Goal: Task Accomplishment & Management: Use online tool/utility

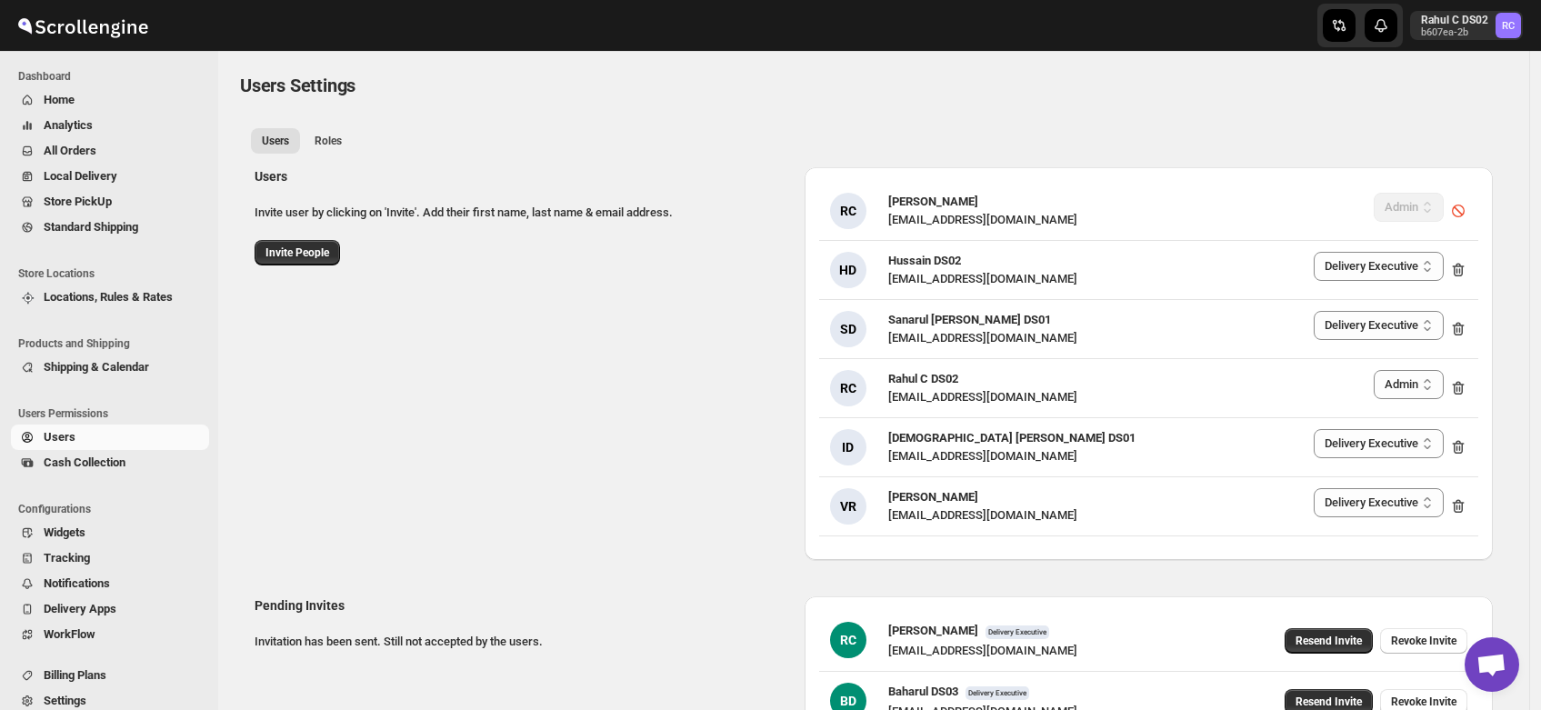
select select "637b767fbaab0276b10c91d5"
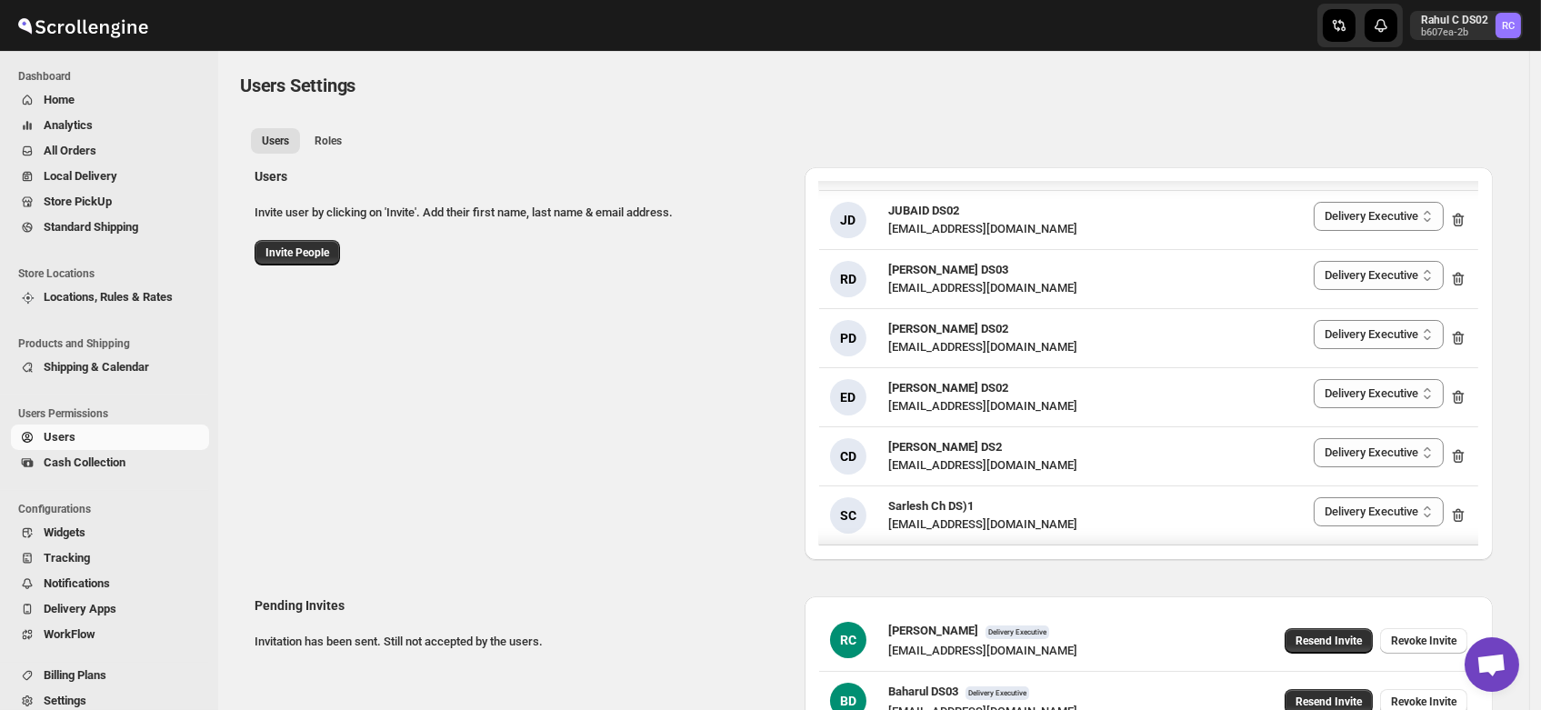
scroll to position [880, 0]
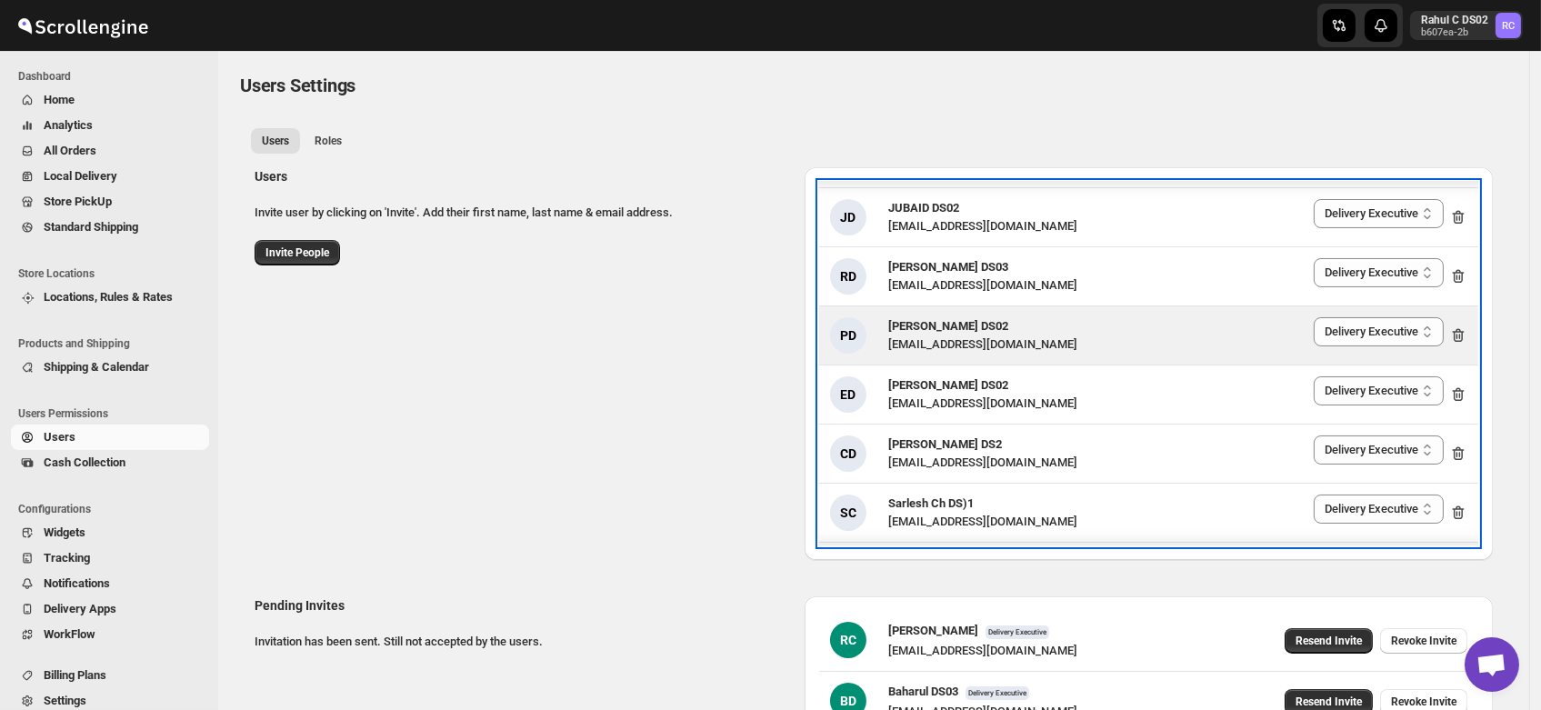
click at [955, 328] on span "PRAKSH NEWAR DS02" at bounding box center [948, 326] width 120 height 14
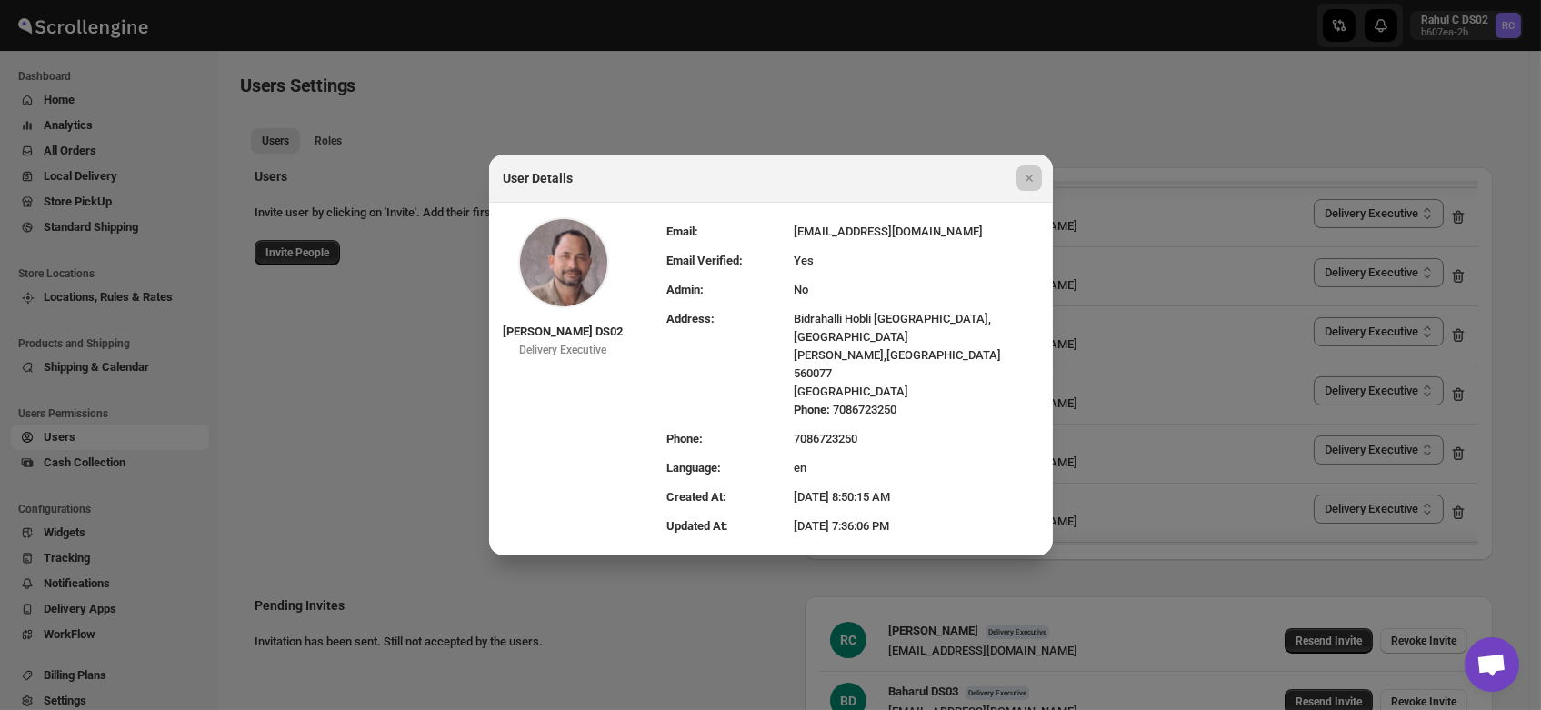
click at [900, 115] on div at bounding box center [770, 355] width 1541 height 710
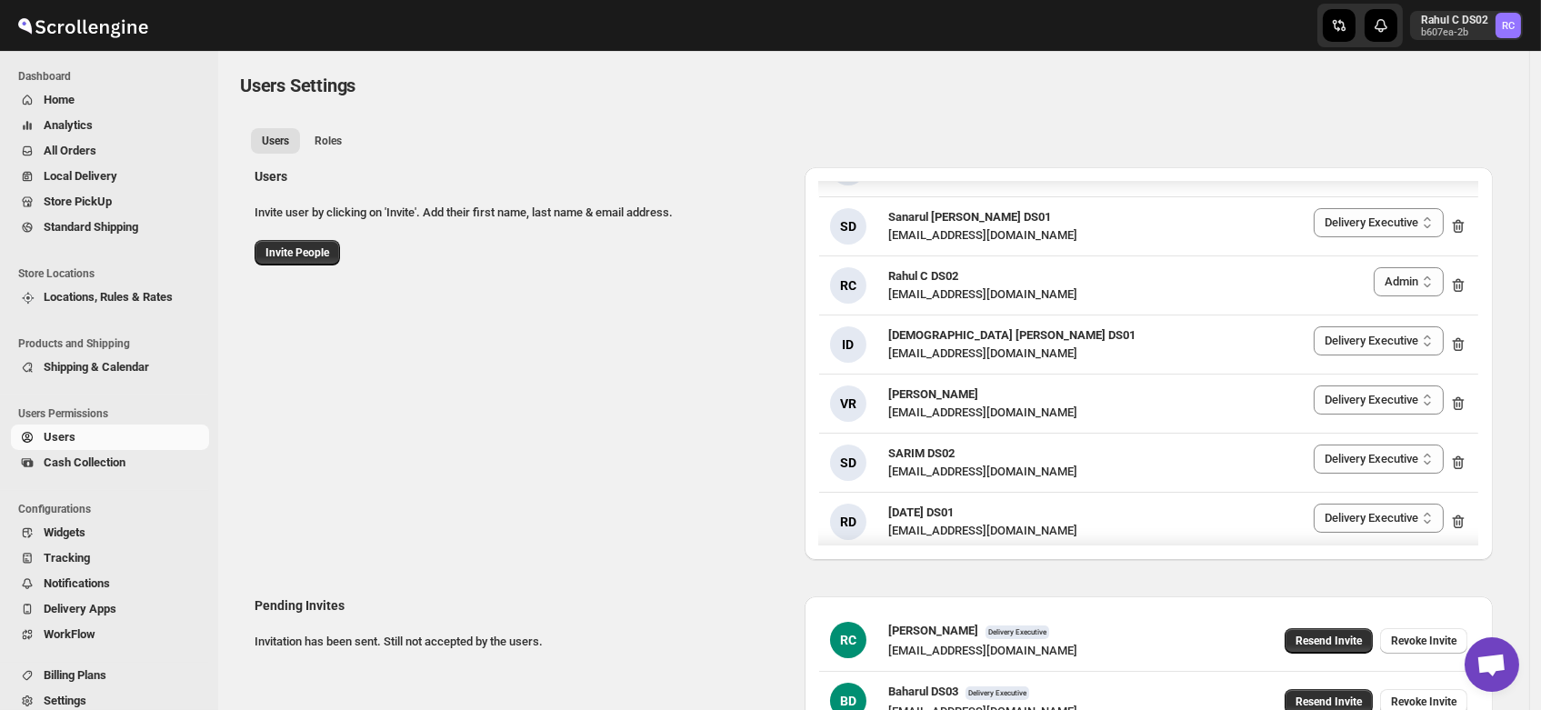
scroll to position [0, 0]
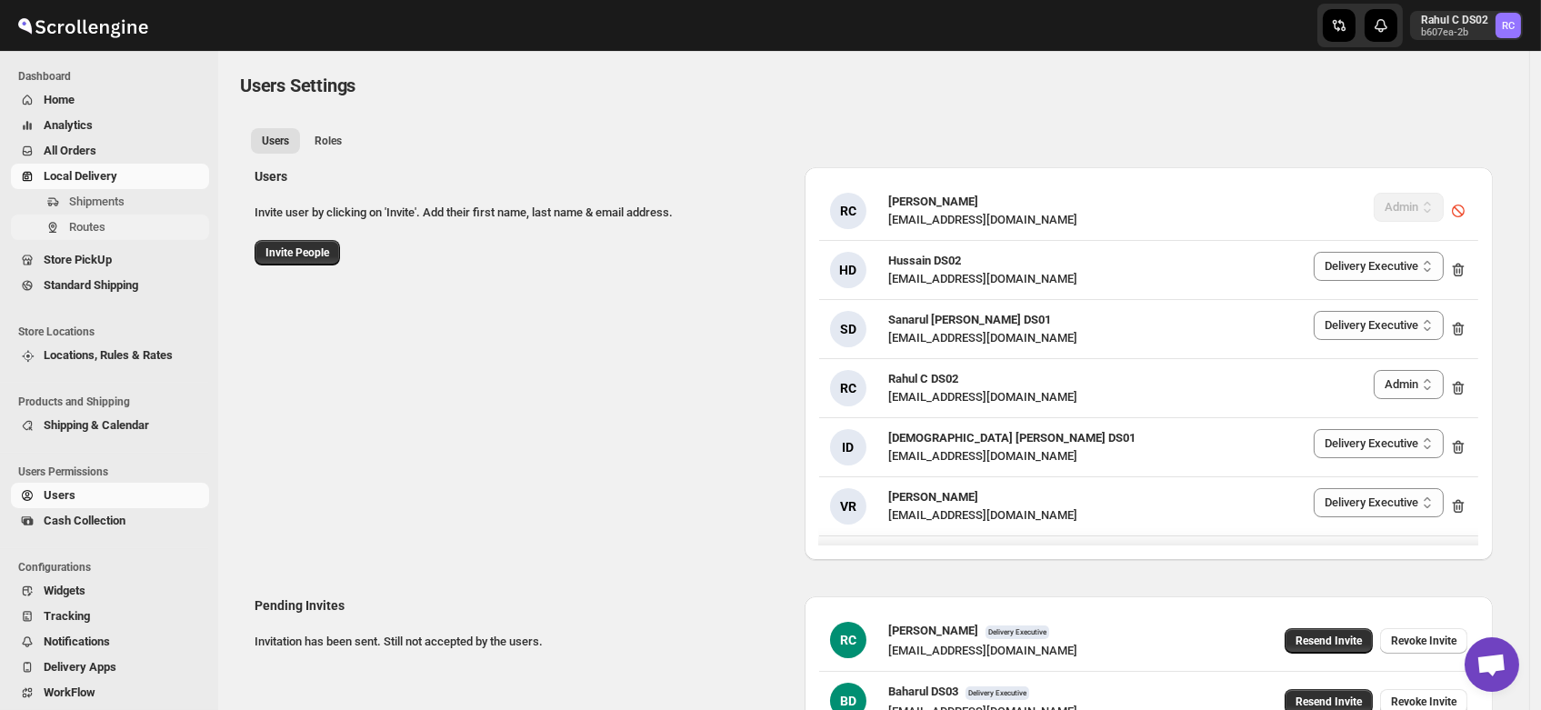
click at [74, 223] on span "Routes" at bounding box center [87, 227] width 36 height 14
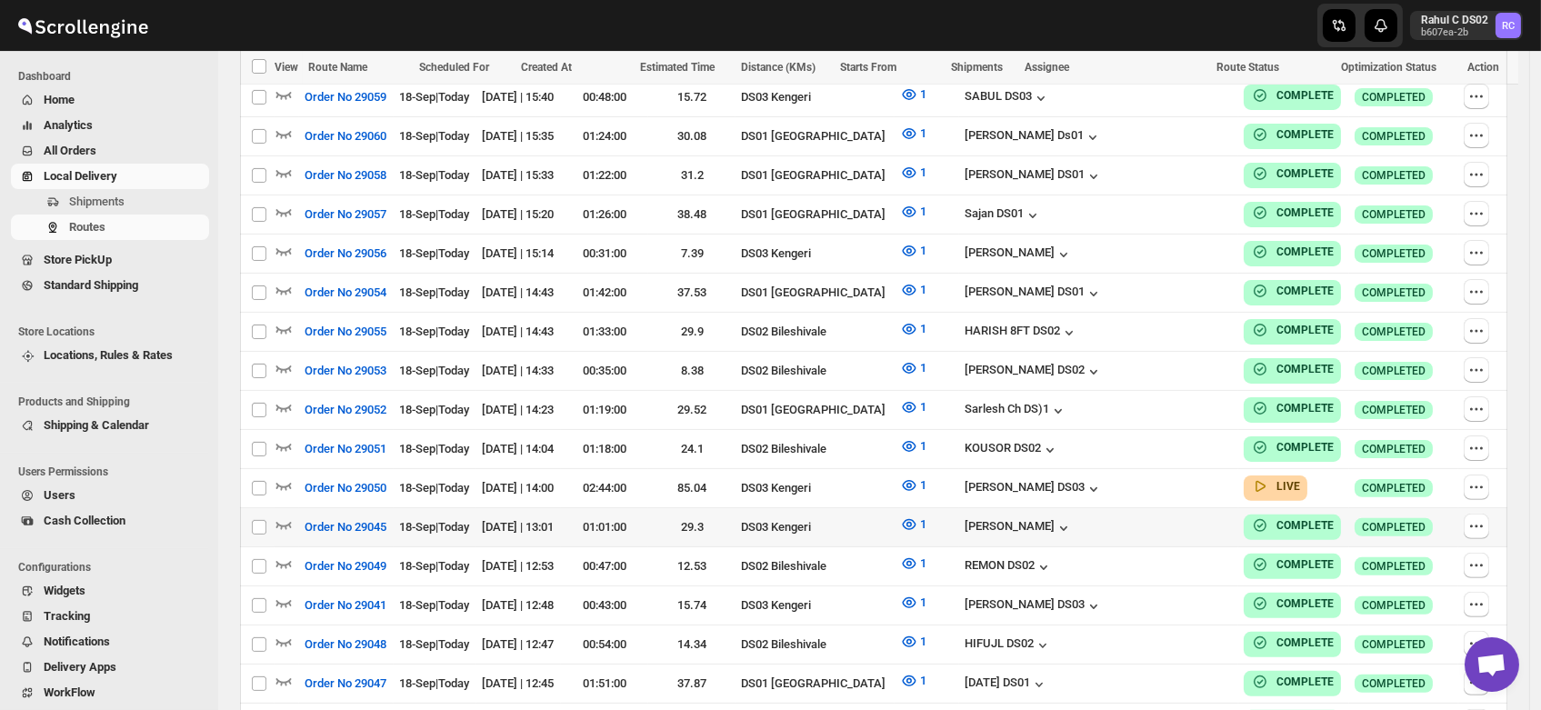
scroll to position [1249, 0]
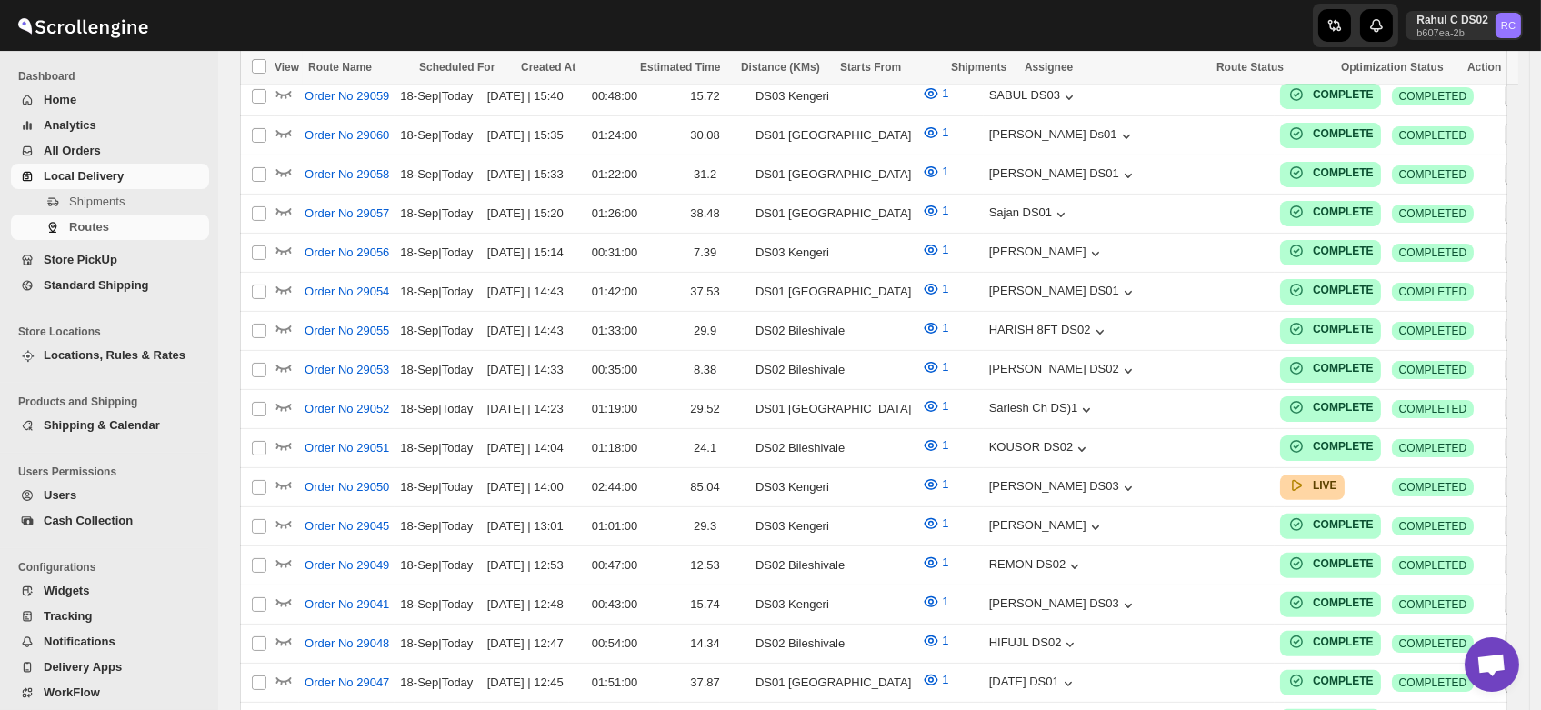
scroll to position [1249, 0]
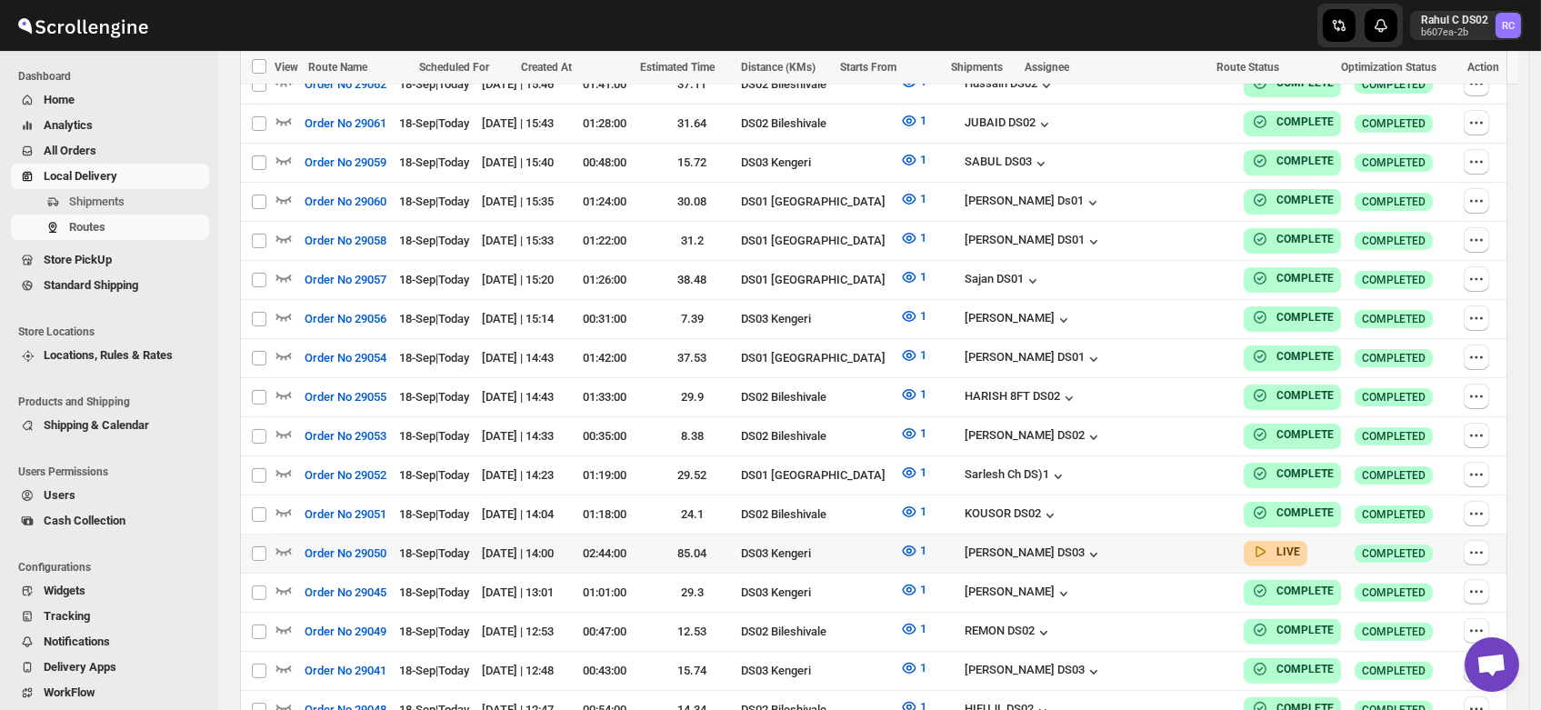
scroll to position [1192, 0]
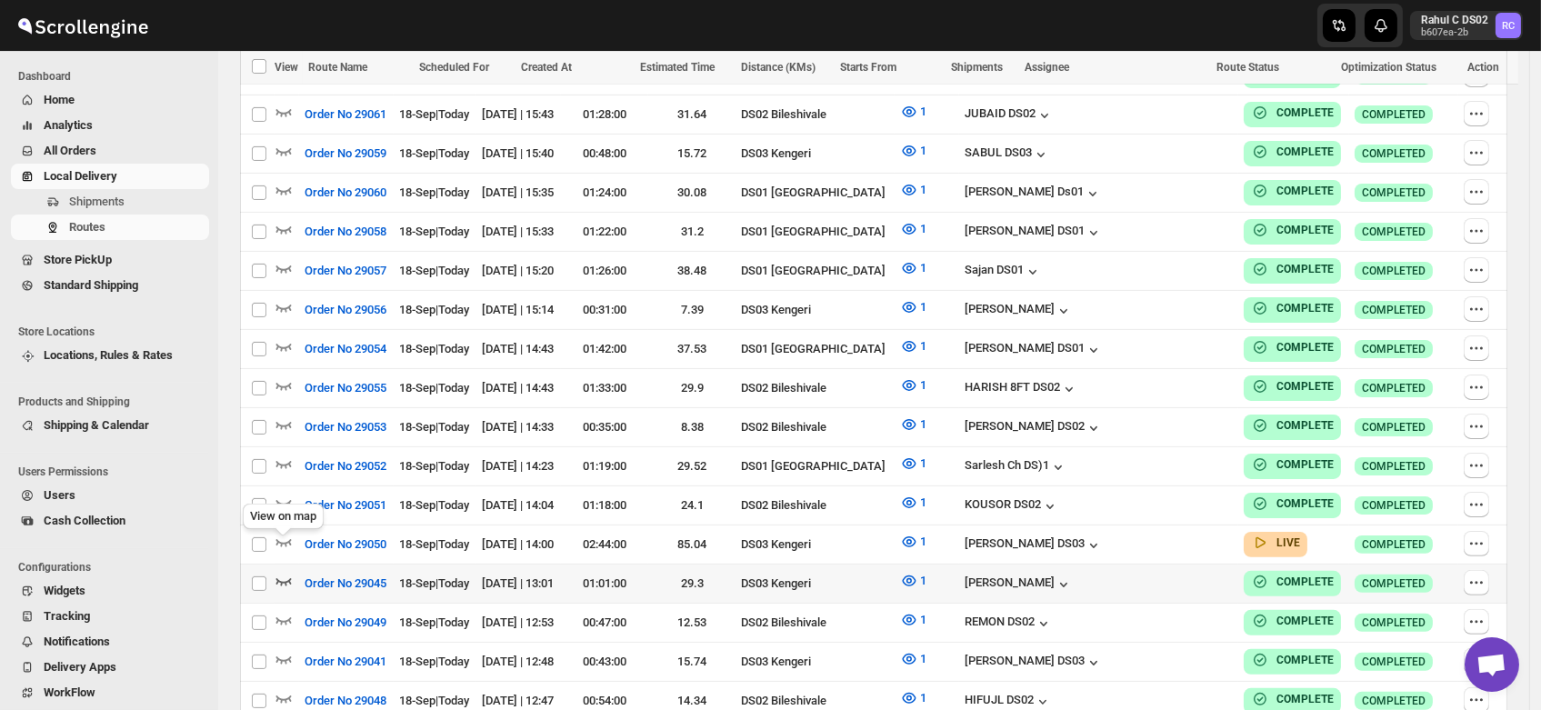
click at [278, 572] on icon "button" at bounding box center [284, 581] width 18 height 18
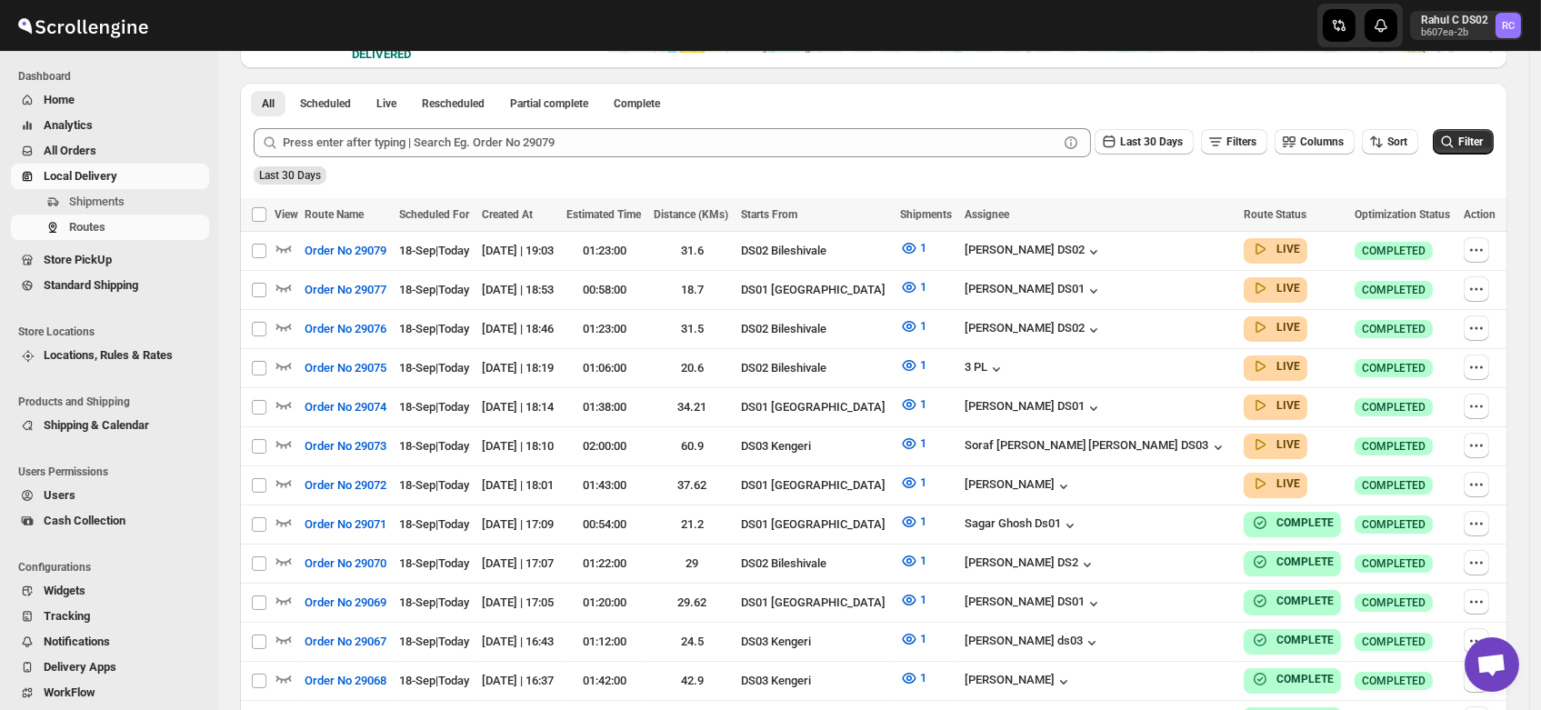
scroll to position [0, 0]
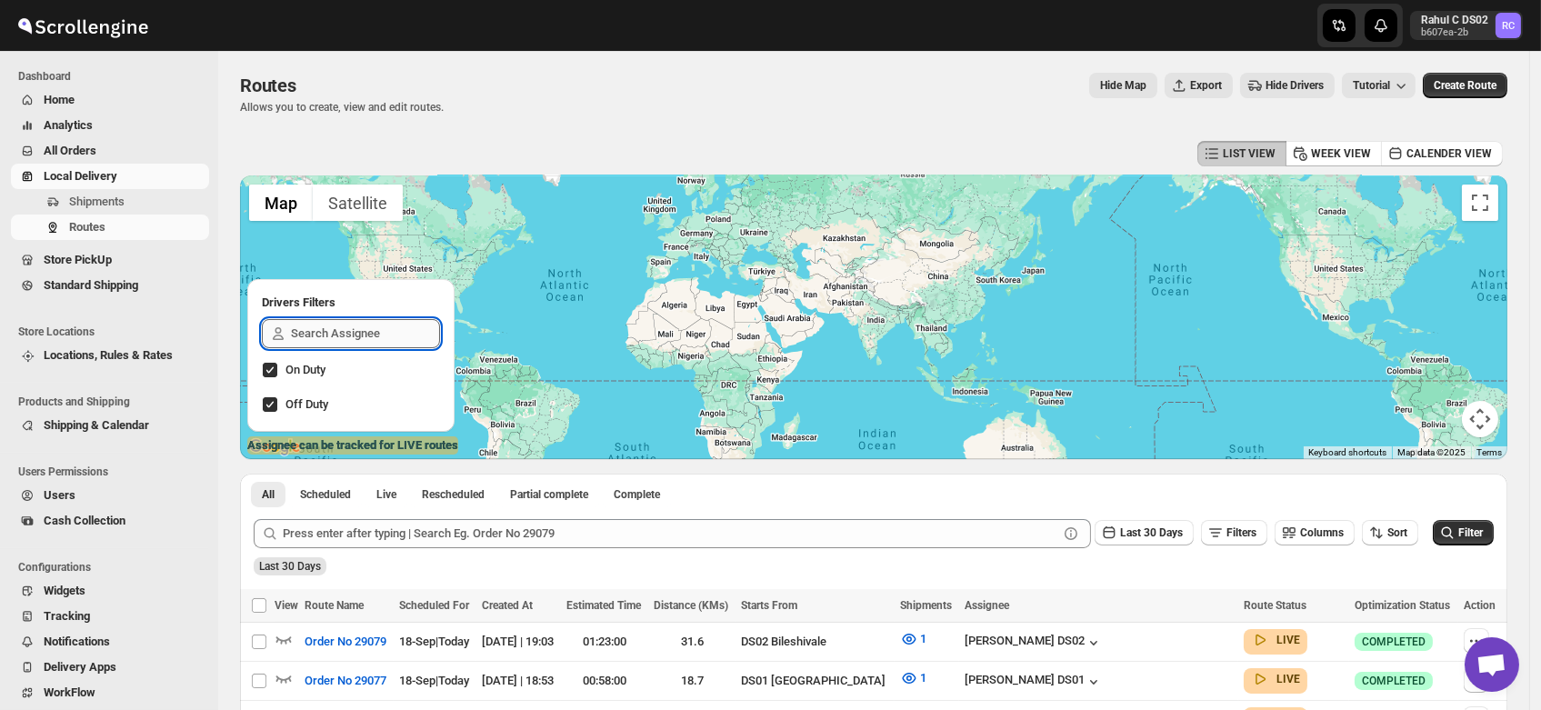
click at [315, 324] on input "text" at bounding box center [365, 333] width 149 height 29
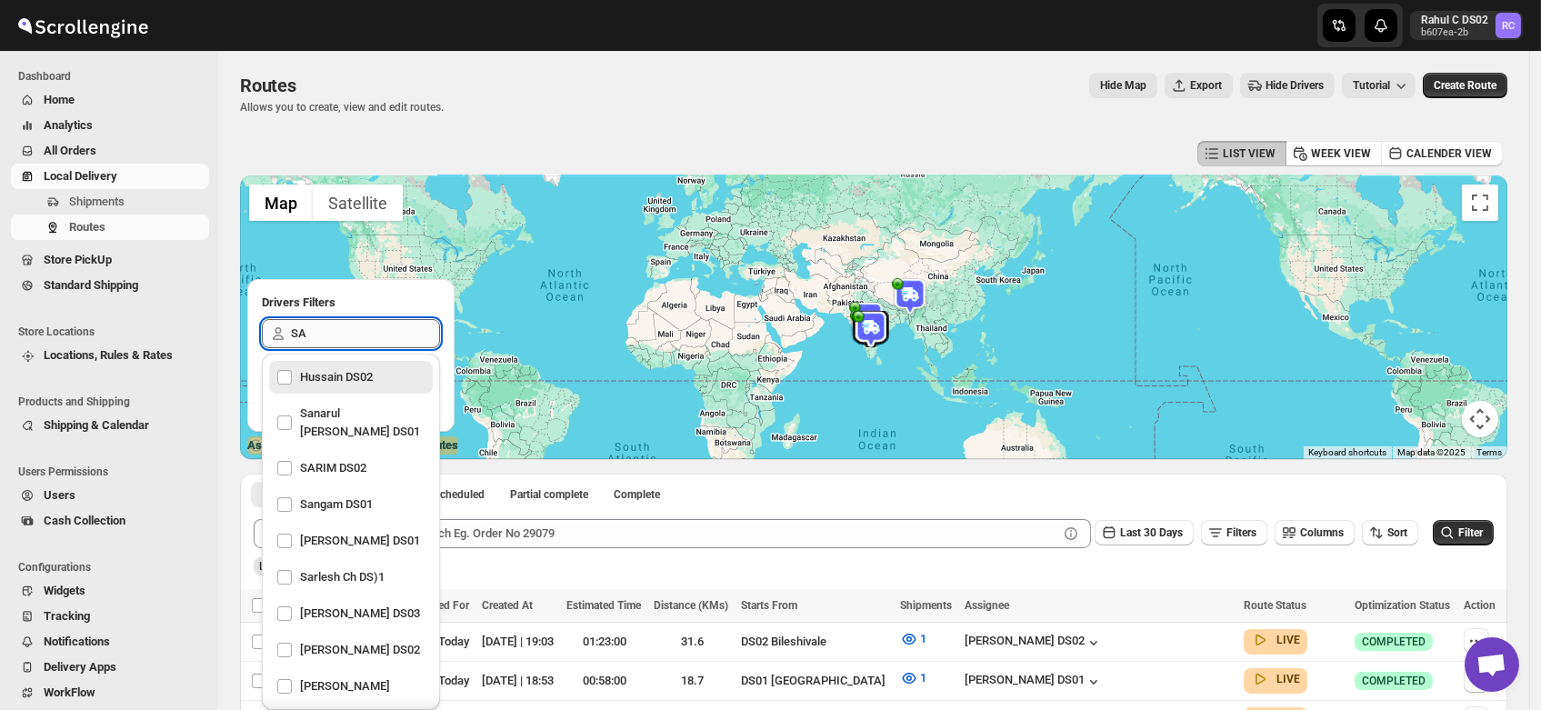
type input "SAT"
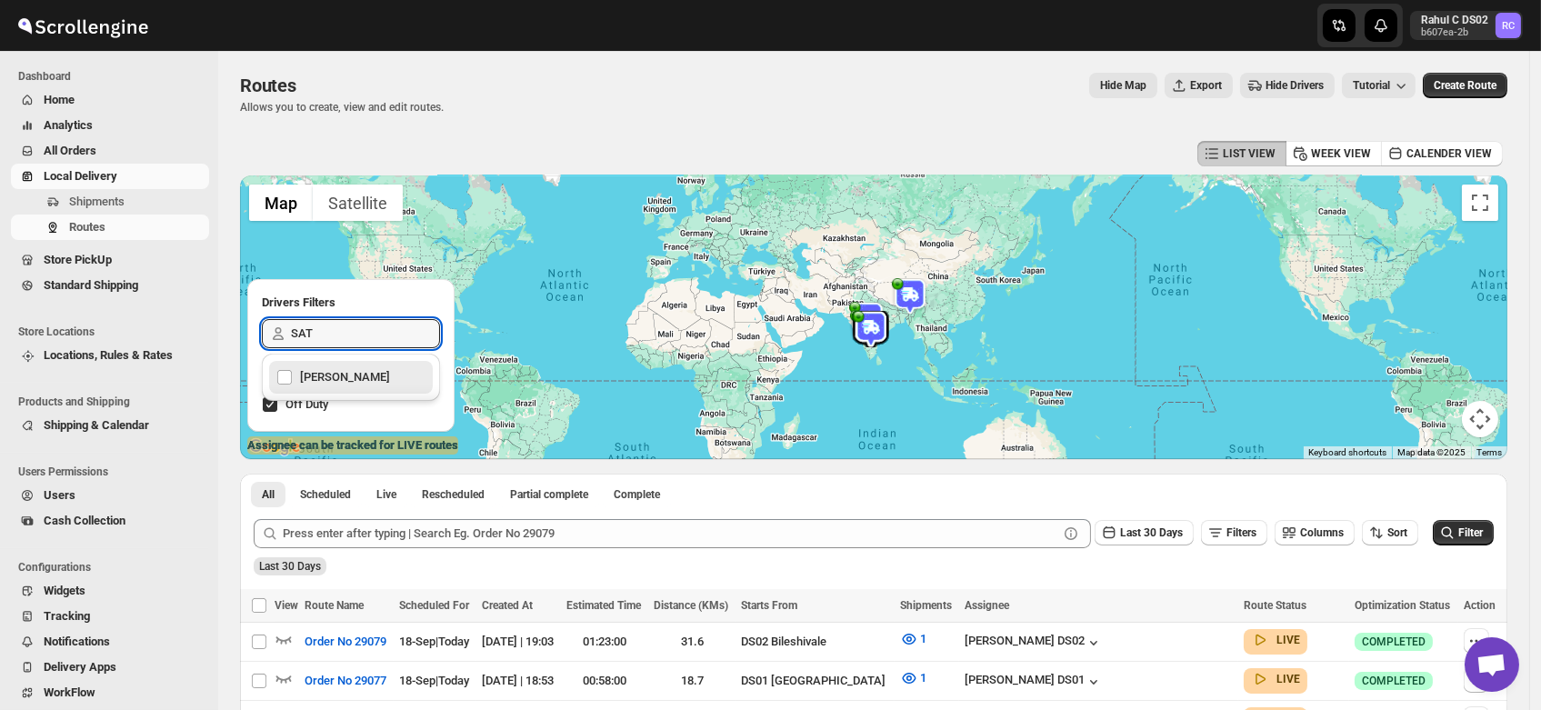
click at [324, 369] on div "[PERSON_NAME]" at bounding box center [350, 377] width 149 height 25
checkbox input "true"
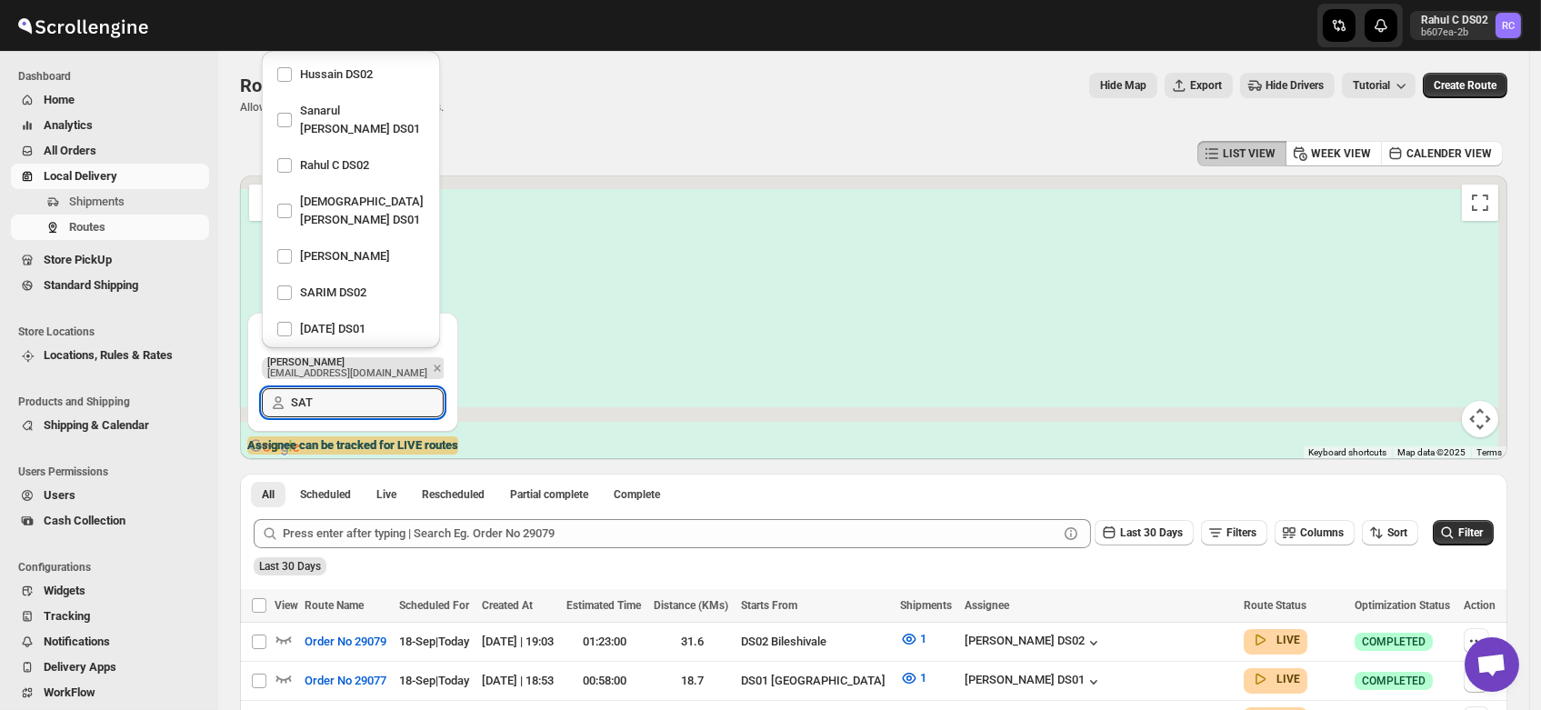
scroll to position [1338, 0]
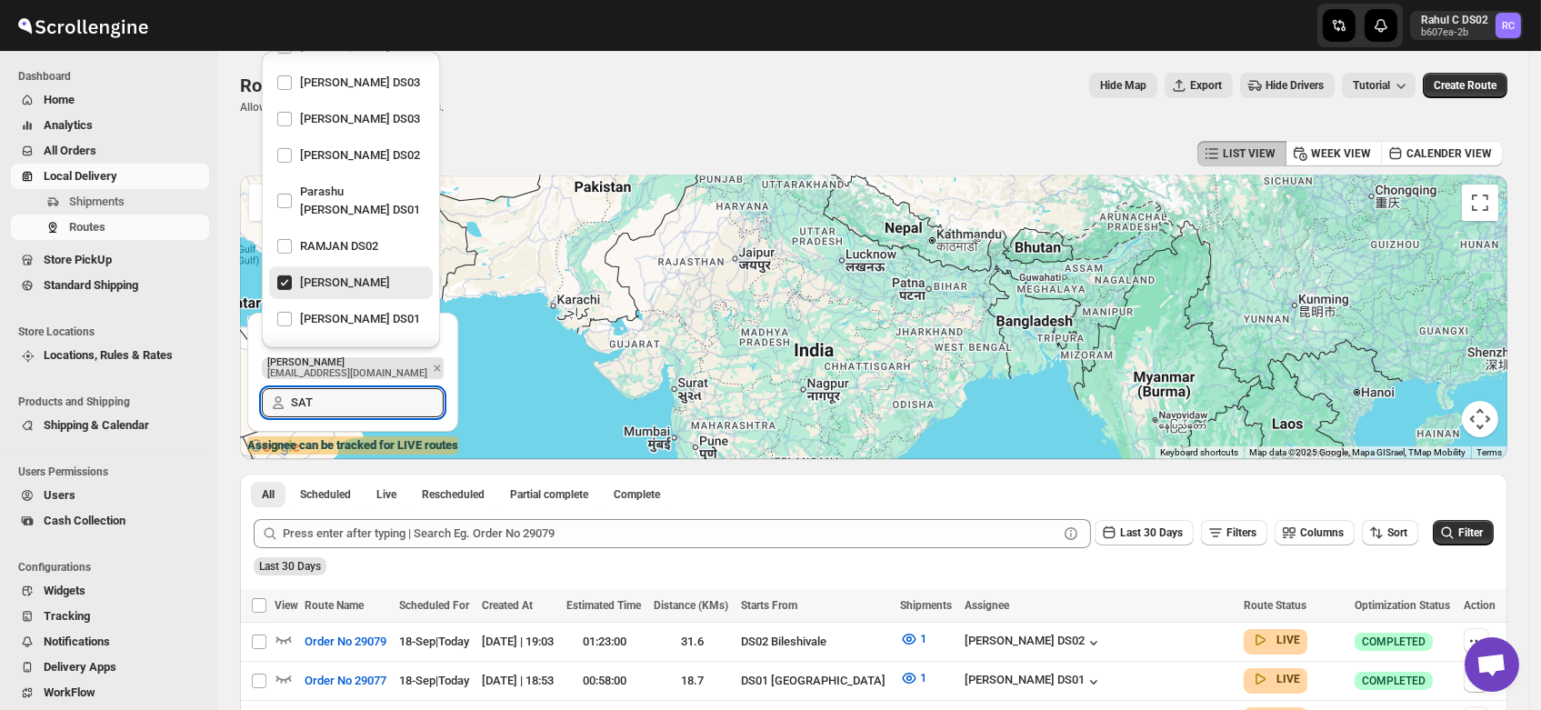
type input "SAT"
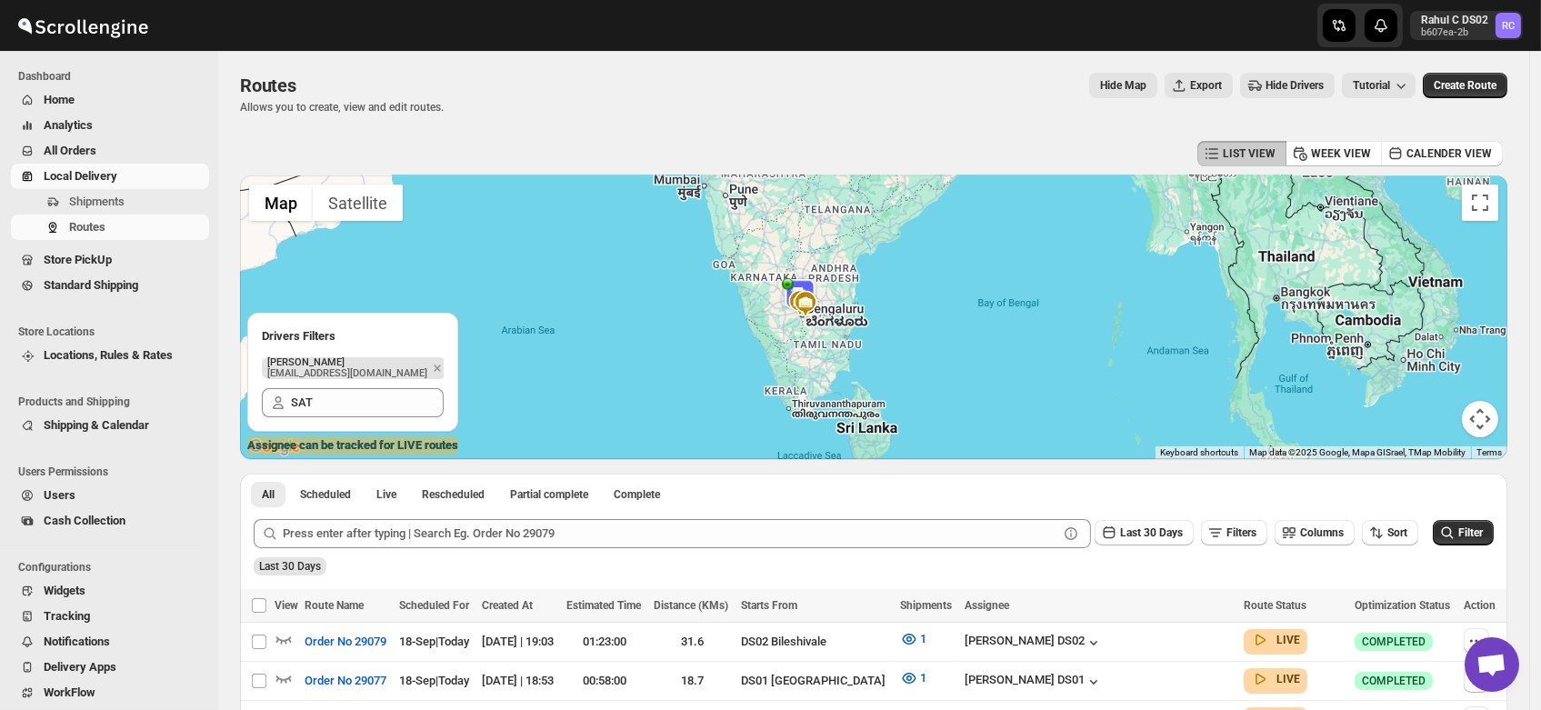
drag, startPoint x: 790, startPoint y: 433, endPoint x: 816, endPoint y: 187, distance: 246.8
click at [816, 187] on div at bounding box center [874, 318] width 1268 height 284
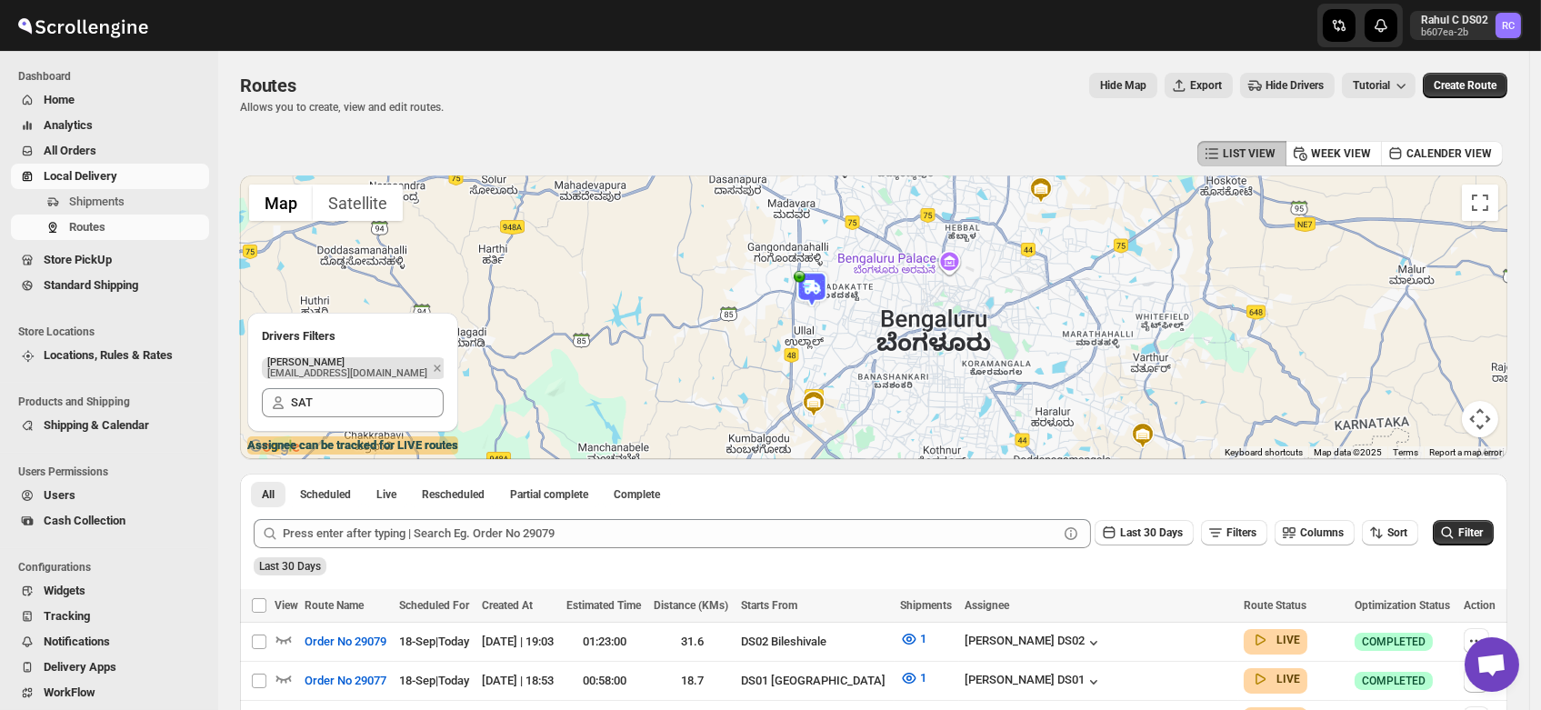
drag, startPoint x: 893, startPoint y: 246, endPoint x: 874, endPoint y: 476, distance: 229.9
click at [819, 285] on img at bounding box center [812, 289] width 36 height 36
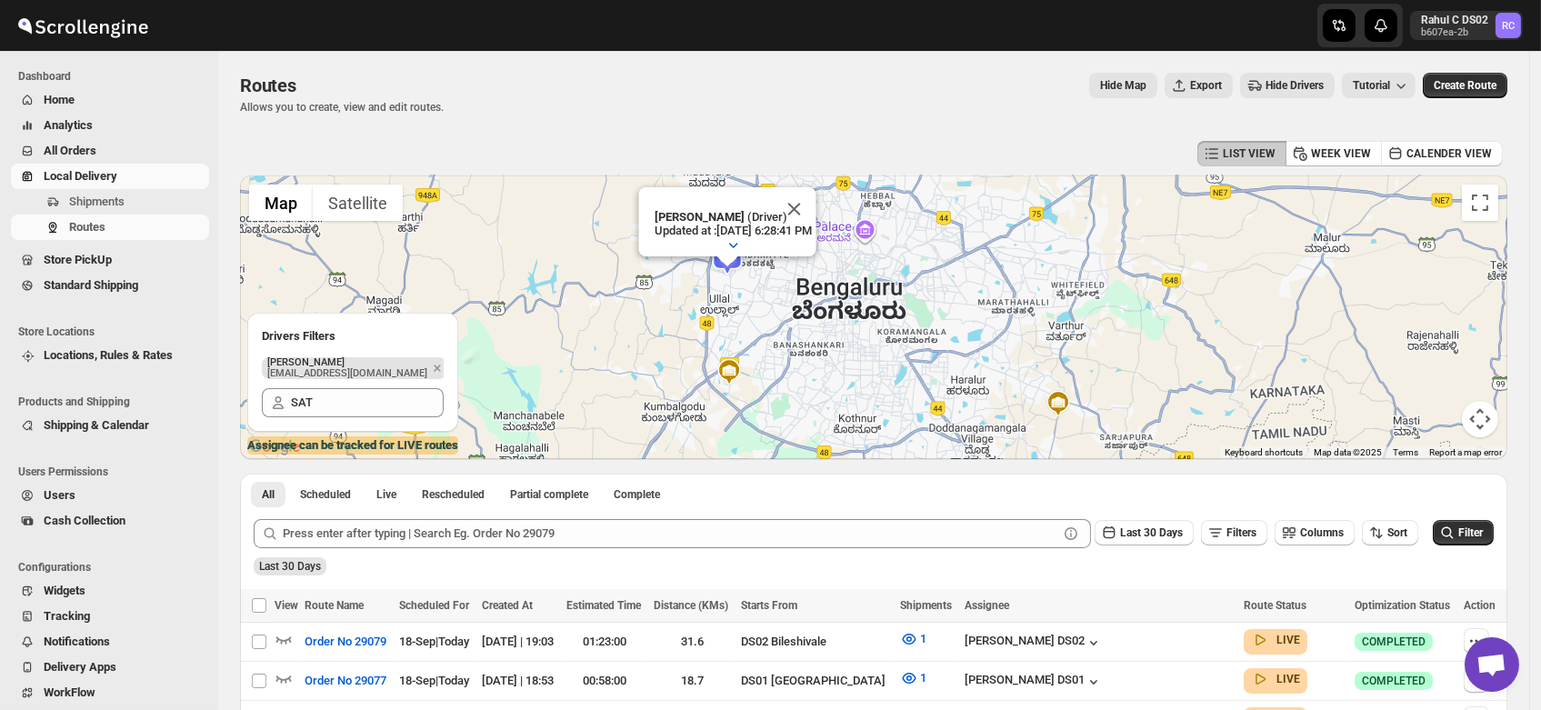
drag, startPoint x: 746, startPoint y: 392, endPoint x: 1078, endPoint y: 261, distance: 356.8
click at [1078, 261] on div "To navigate, press the arrow keys. Satish kumar veera (Driver) Updated at : 9/1…" at bounding box center [874, 318] width 1268 height 284
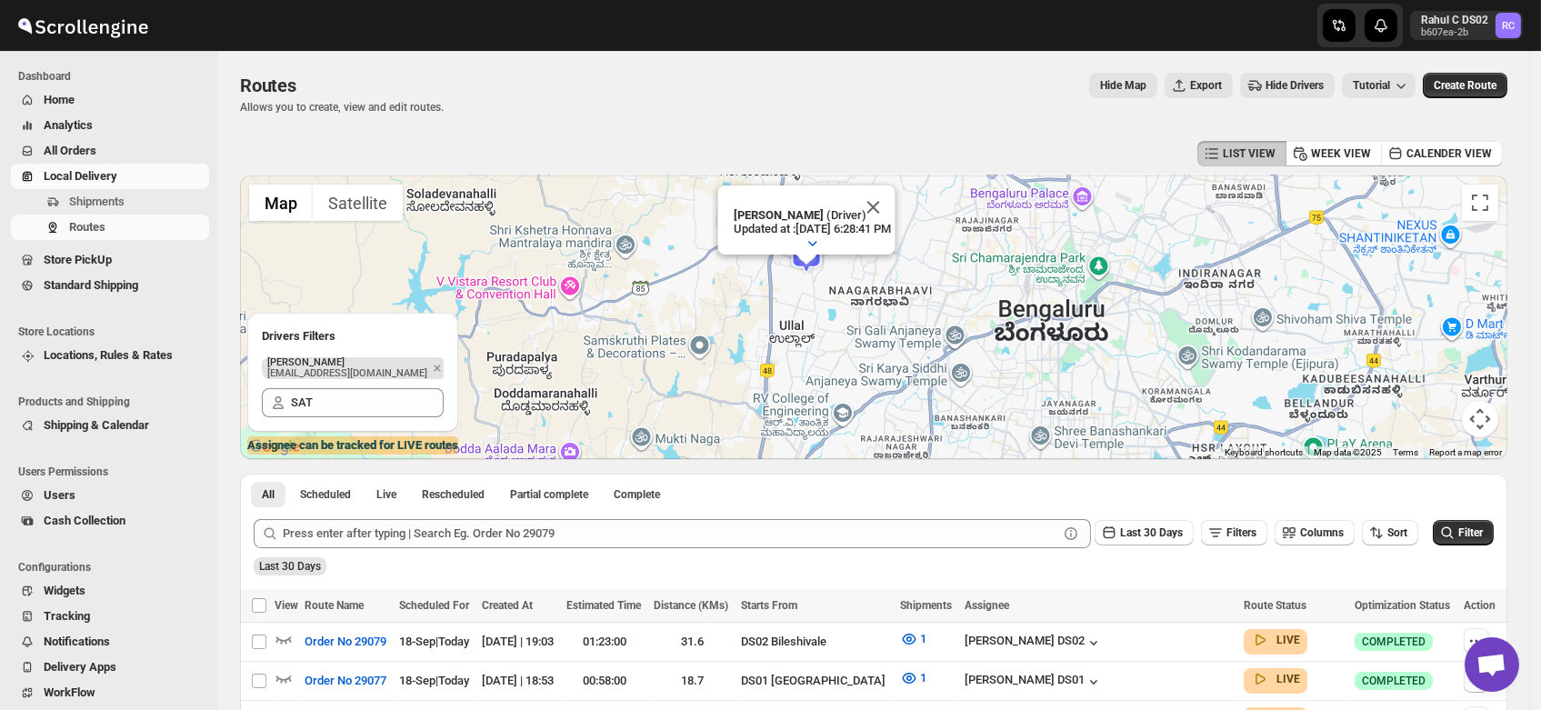
drag, startPoint x: 736, startPoint y: 308, endPoint x: 860, endPoint y: 352, distance: 132.0
click at [860, 352] on div "To navigate, press the arrow keys. Satish kumar veera (Driver) Updated at : 9/1…" at bounding box center [874, 318] width 1268 height 284
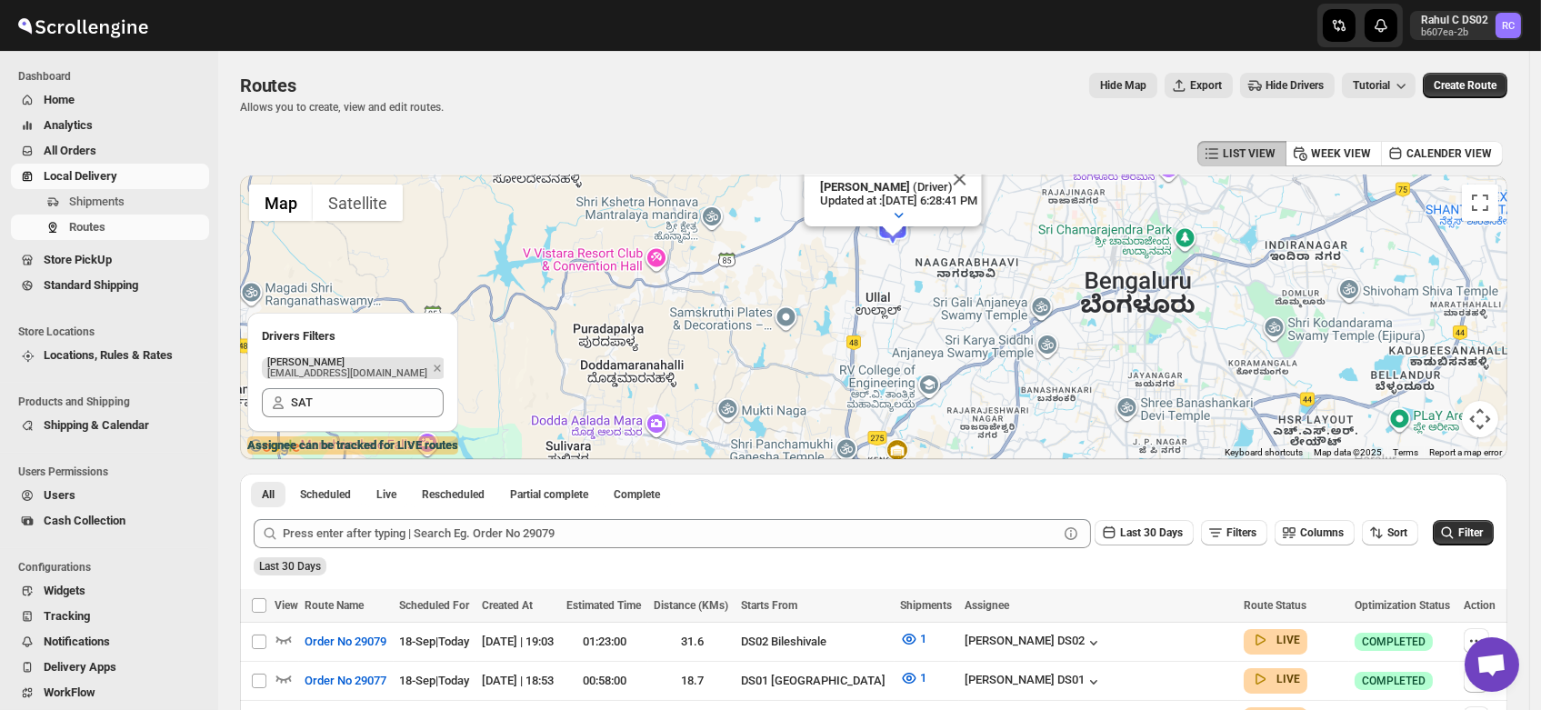
drag, startPoint x: 827, startPoint y: 376, endPoint x: 936, endPoint y: 336, distance: 115.4
click at [936, 336] on div "To navigate, press the arrow keys. Satish kumar veera (Driver) Updated at : 9/1…" at bounding box center [874, 318] width 1268 height 284
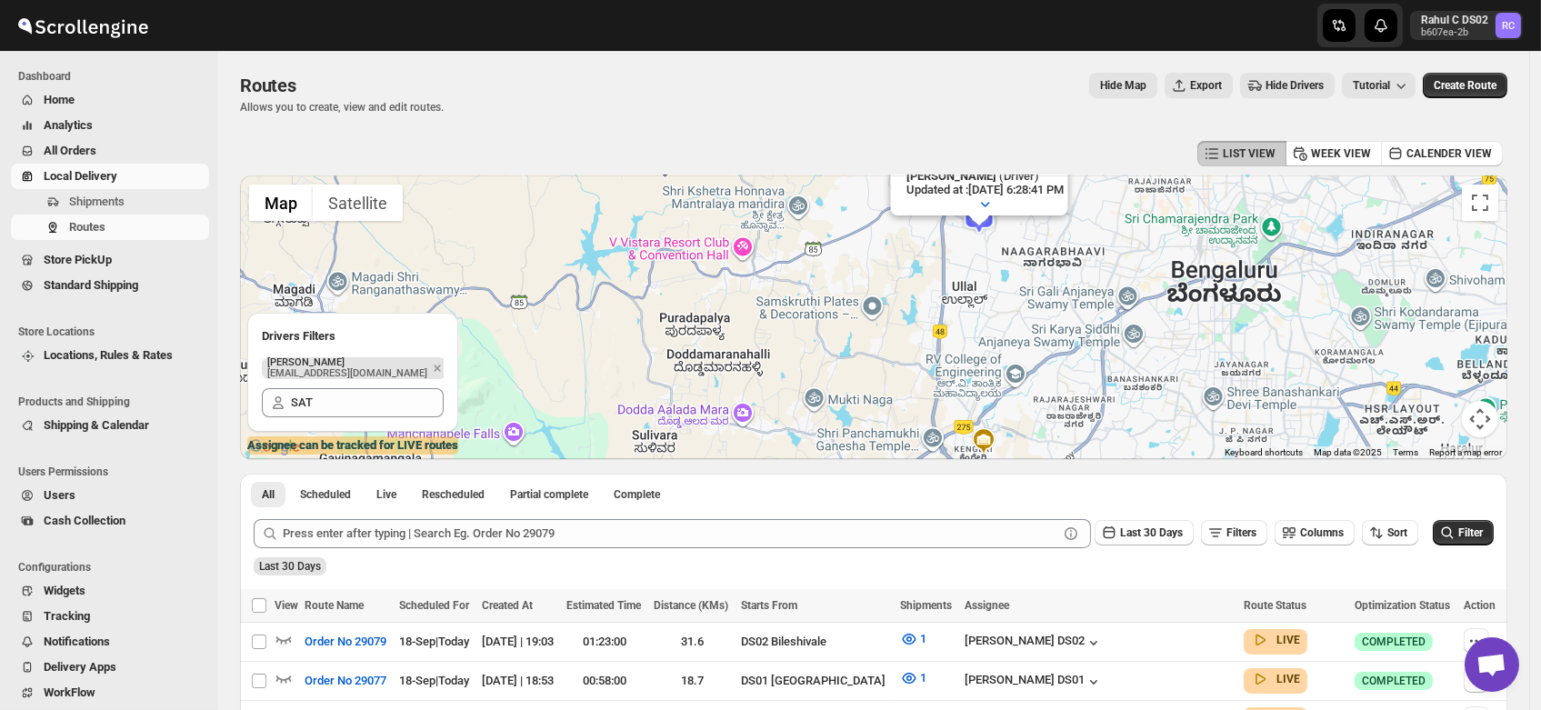
drag, startPoint x: 923, startPoint y: 350, endPoint x: 1029, endPoint y: 333, distance: 107.8
click at [1029, 333] on div "To navigate, press the arrow keys. Satish kumar veera (Driver) Updated at : 9/1…" at bounding box center [874, 318] width 1268 height 284
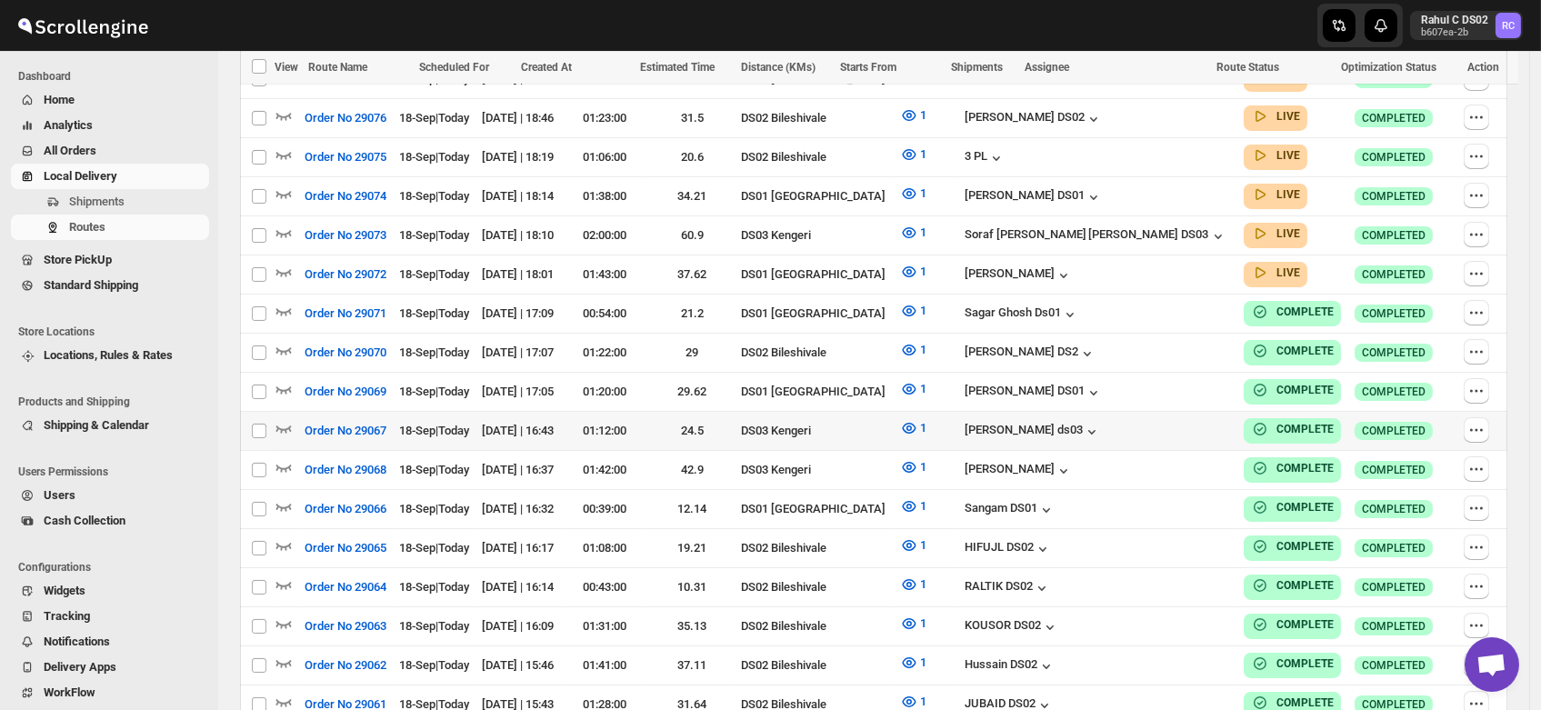
scroll to position [622, 0]
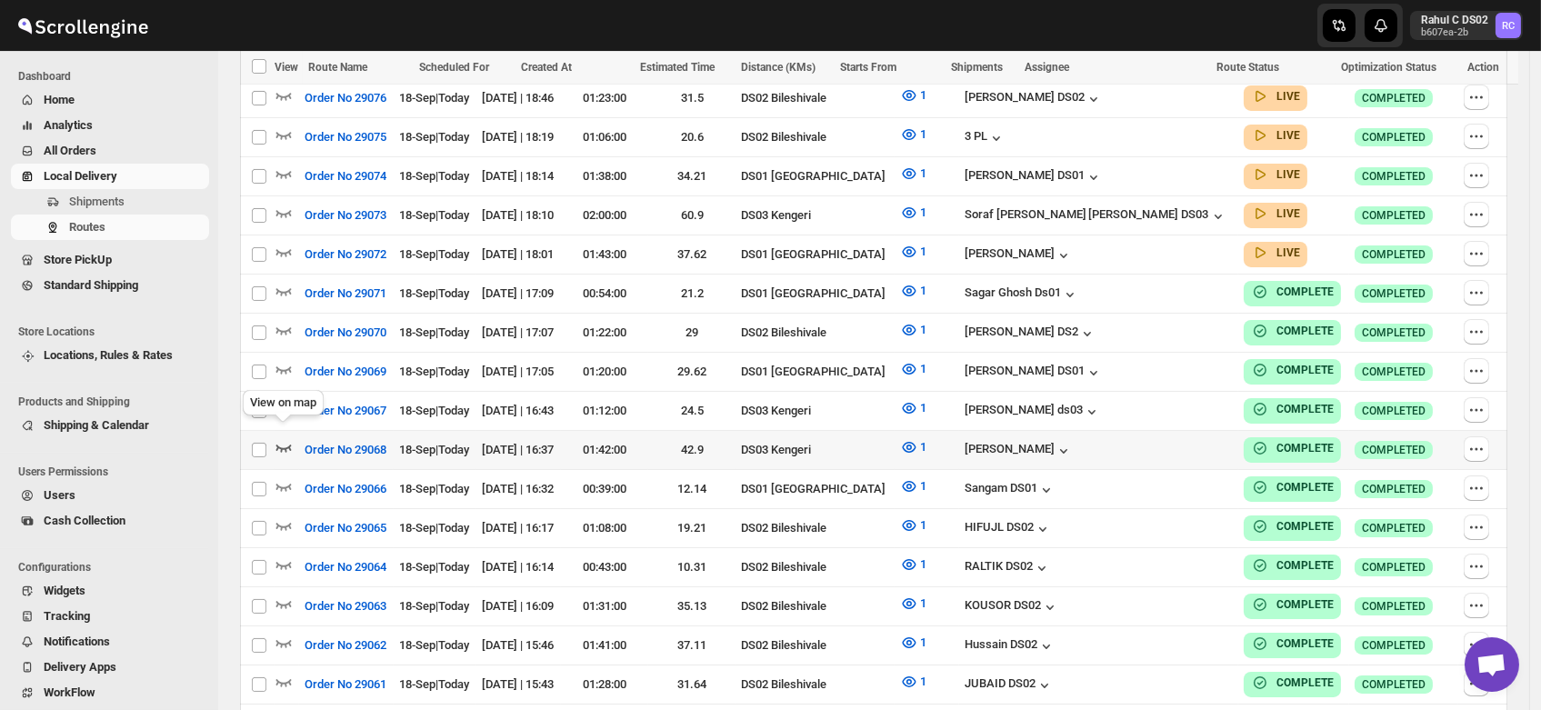
click at [282, 438] on icon "button" at bounding box center [284, 447] width 18 height 18
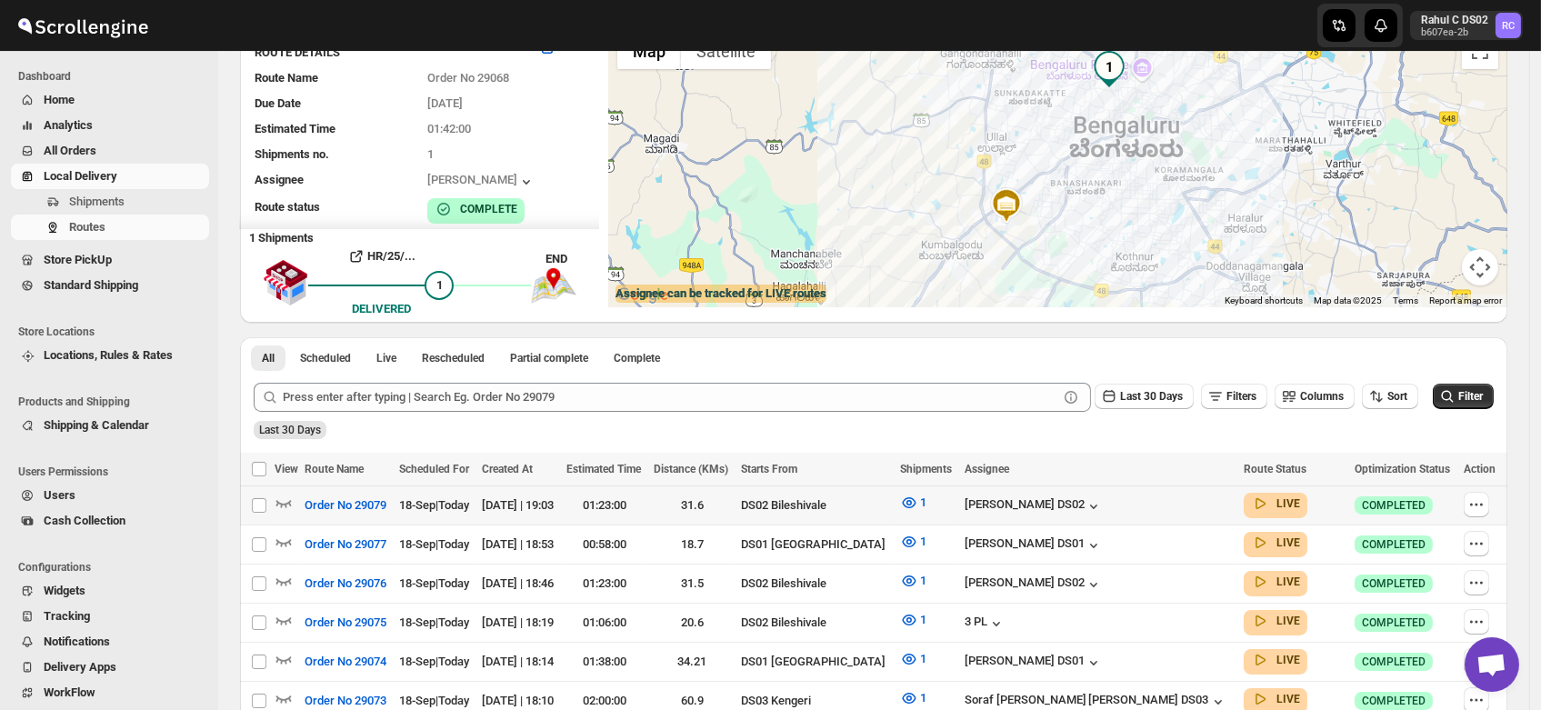
scroll to position [150, 0]
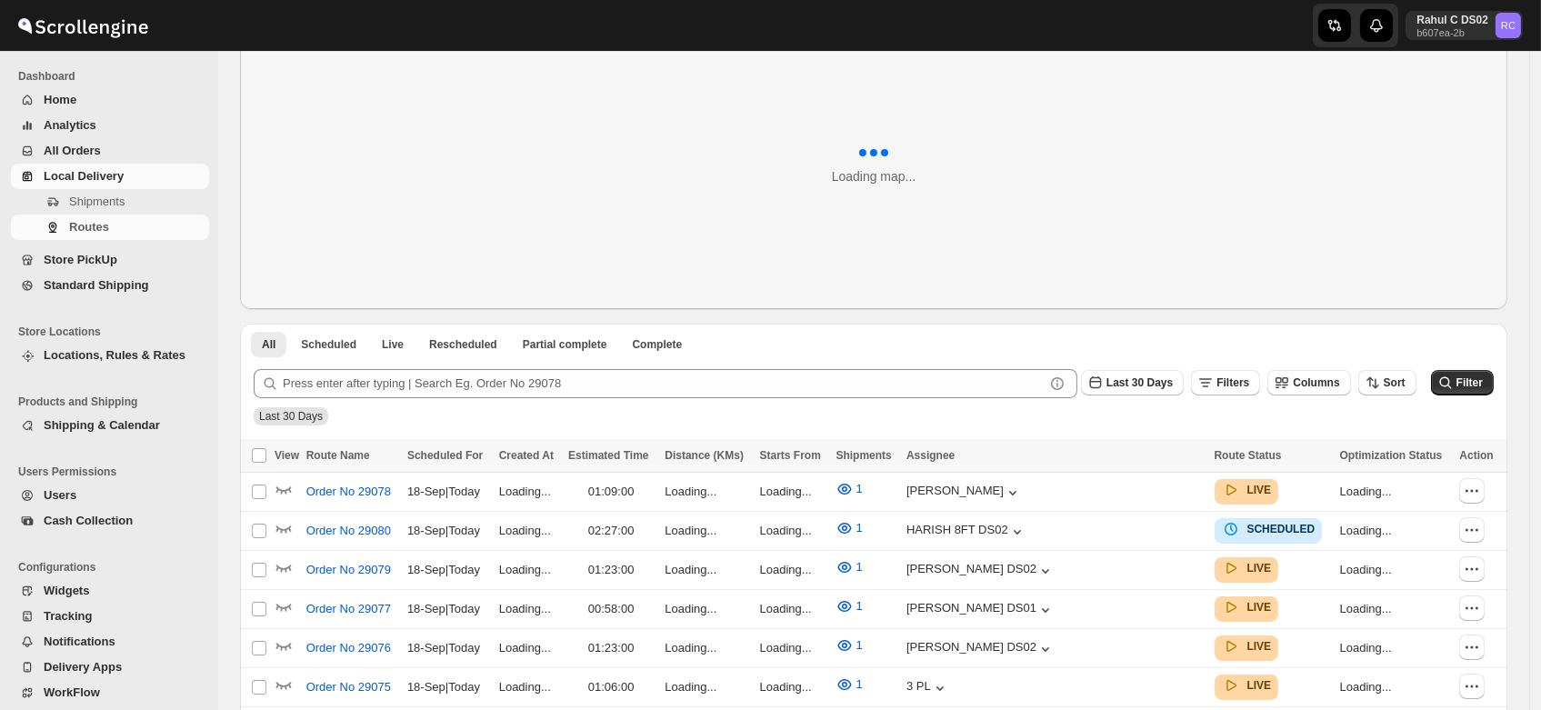
scroll to position [97, 0]
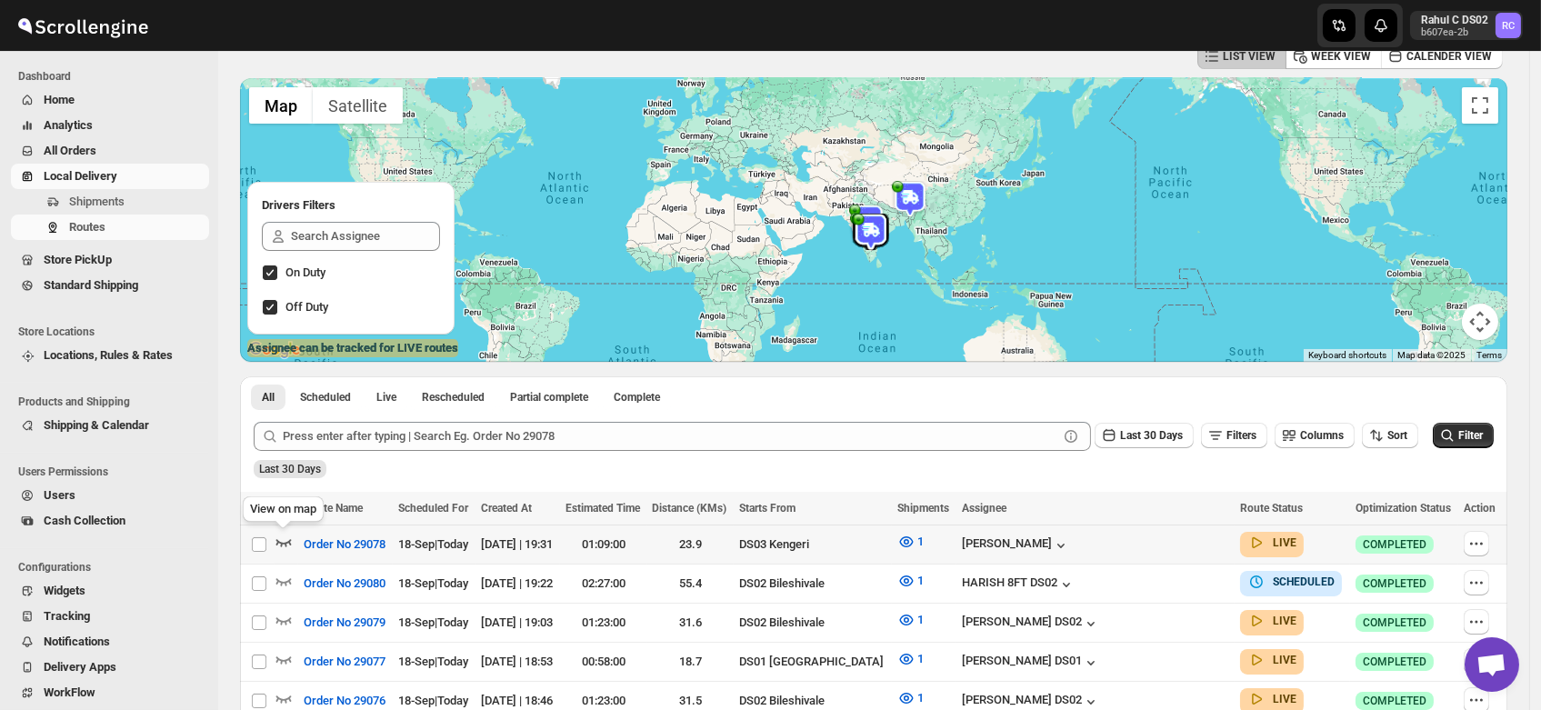
click at [282, 533] on icon "button" at bounding box center [284, 542] width 18 height 18
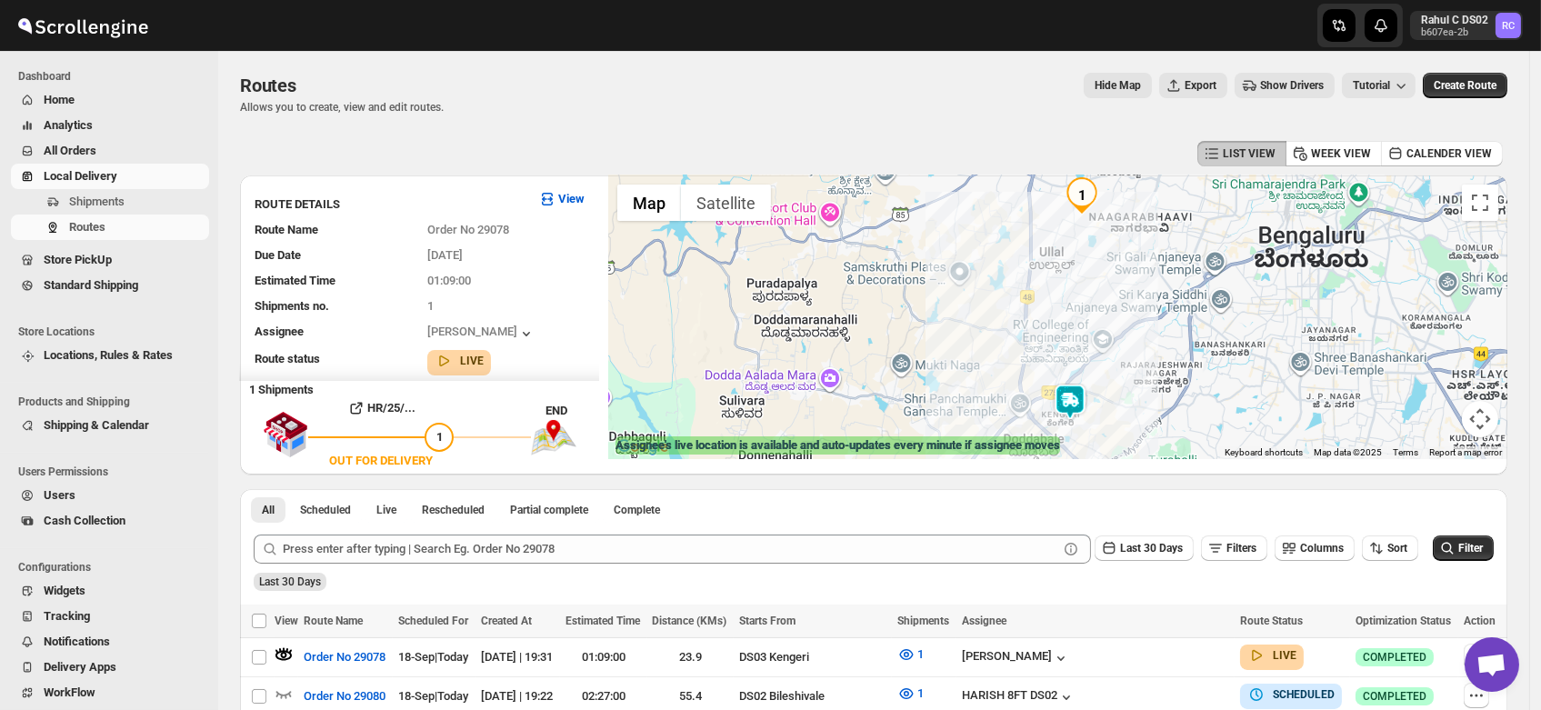
scroll to position [0, 0]
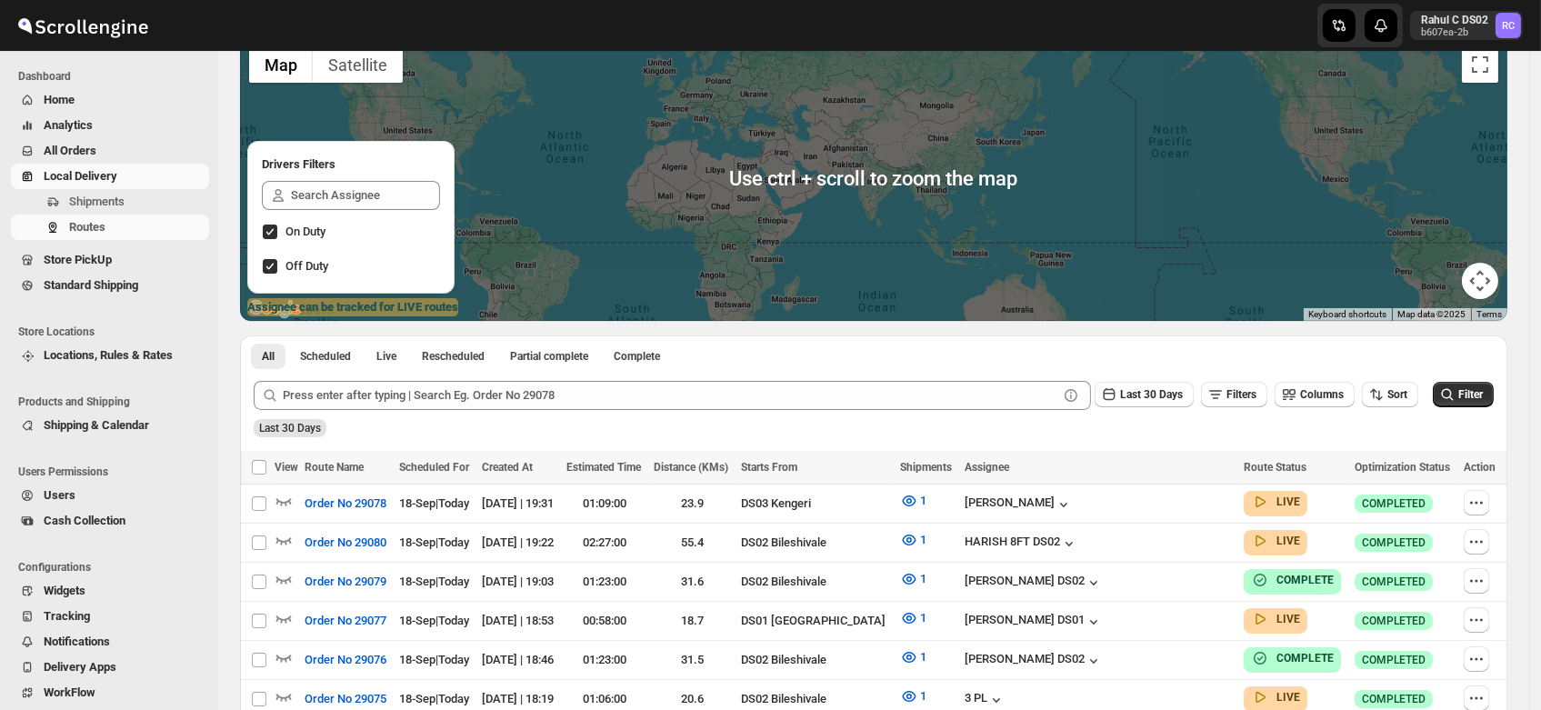
scroll to position [138, 0]
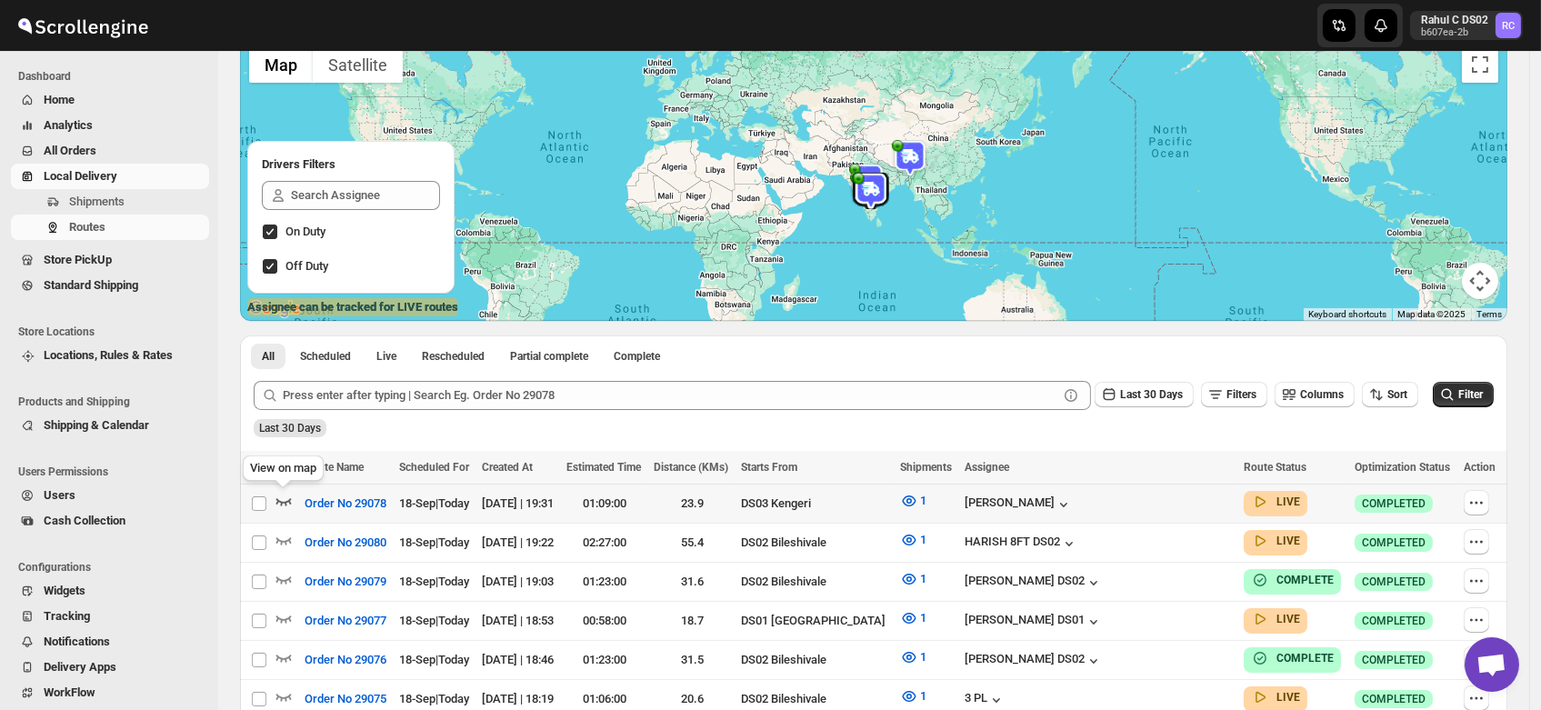
click at [284, 497] on icon "button" at bounding box center [284, 501] width 18 height 18
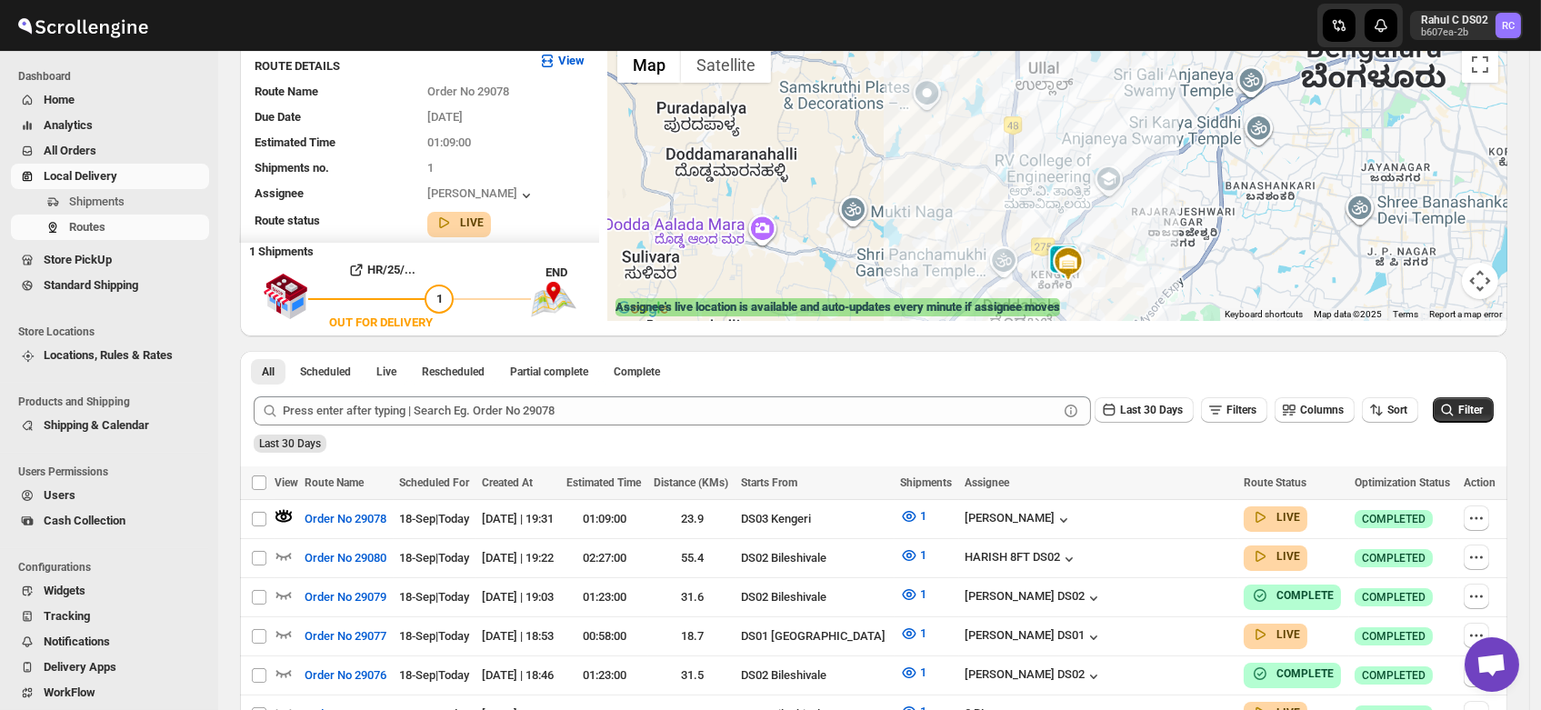
scroll to position [145, 0]
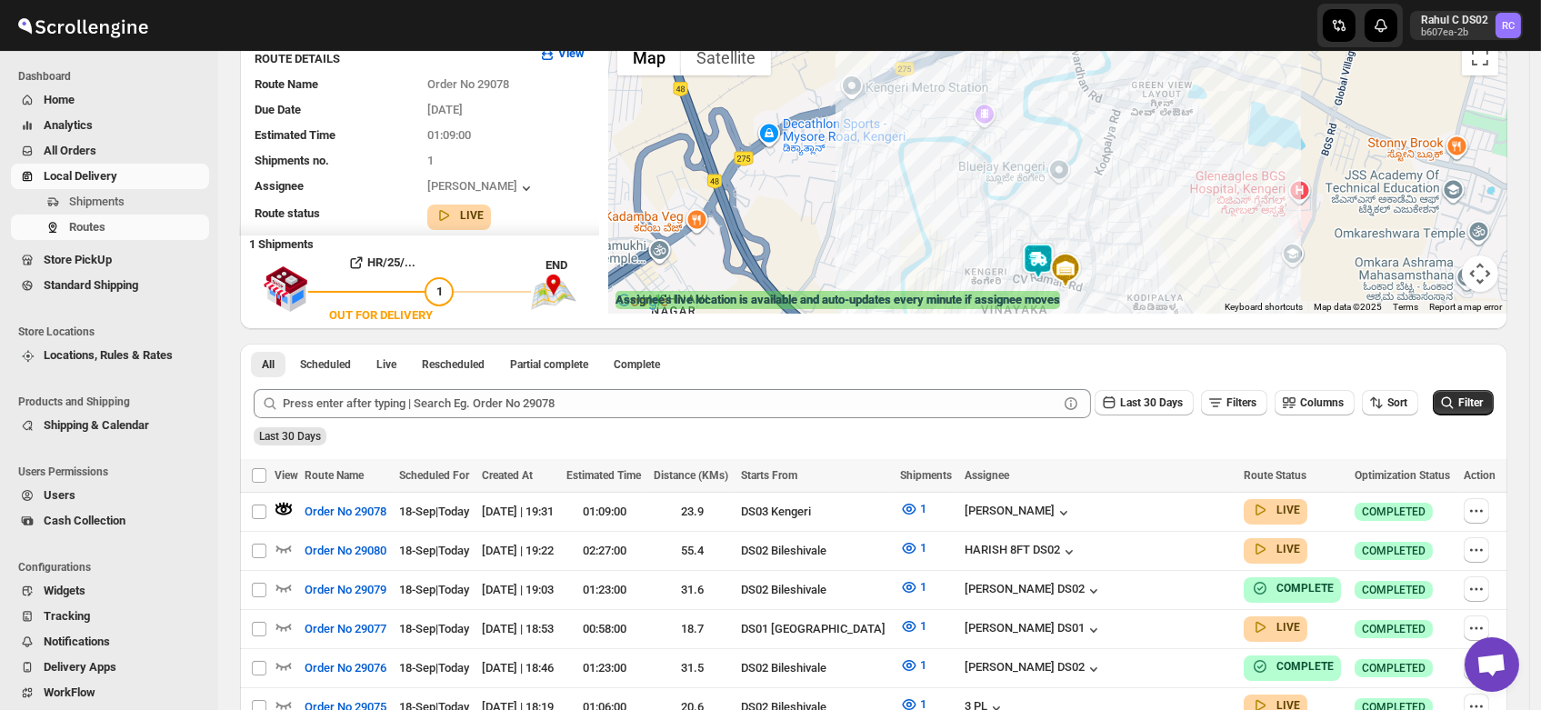
click at [1047, 256] on img at bounding box center [1038, 261] width 36 height 36
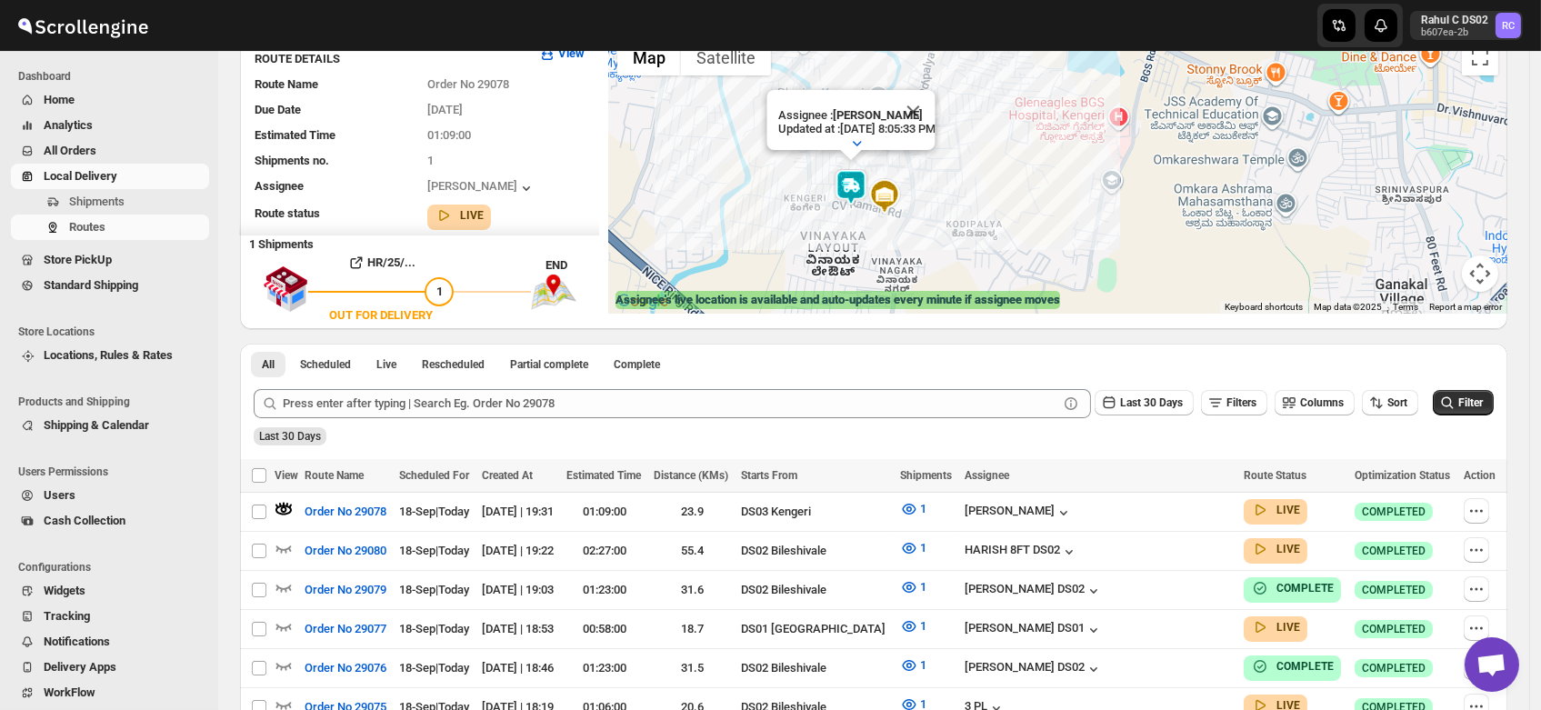
drag, startPoint x: 1058, startPoint y: 275, endPoint x: 837, endPoint y: 216, distance: 228.5
click at [837, 216] on div "Assignee : [PERSON_NAME] Updated at : [DATE] 8:05:33 PM Duty mode Enabled Batte…" at bounding box center [1057, 172] width 899 height 284
